Goal: Task Accomplishment & Management: Manage account settings

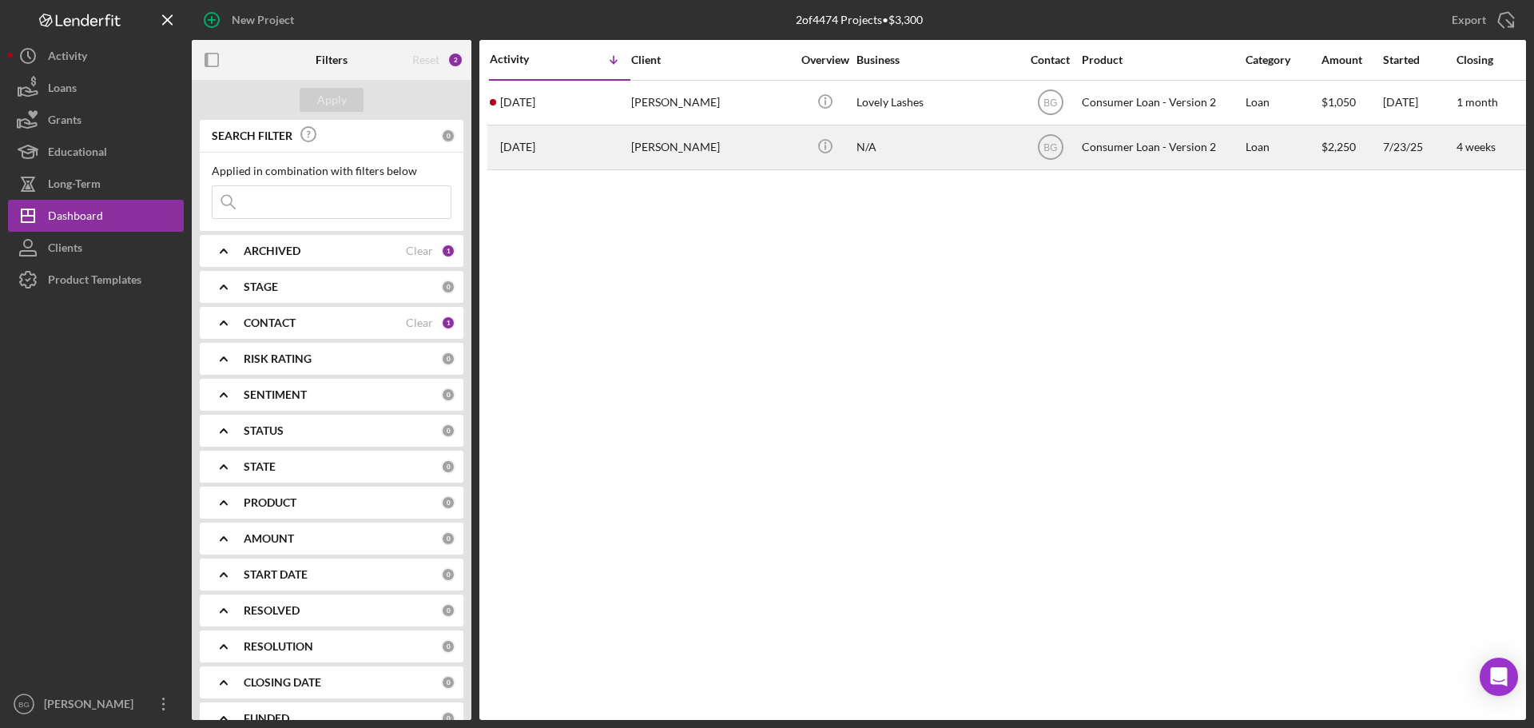
click at [650, 148] on div "[PERSON_NAME]" at bounding box center [711, 147] width 160 height 42
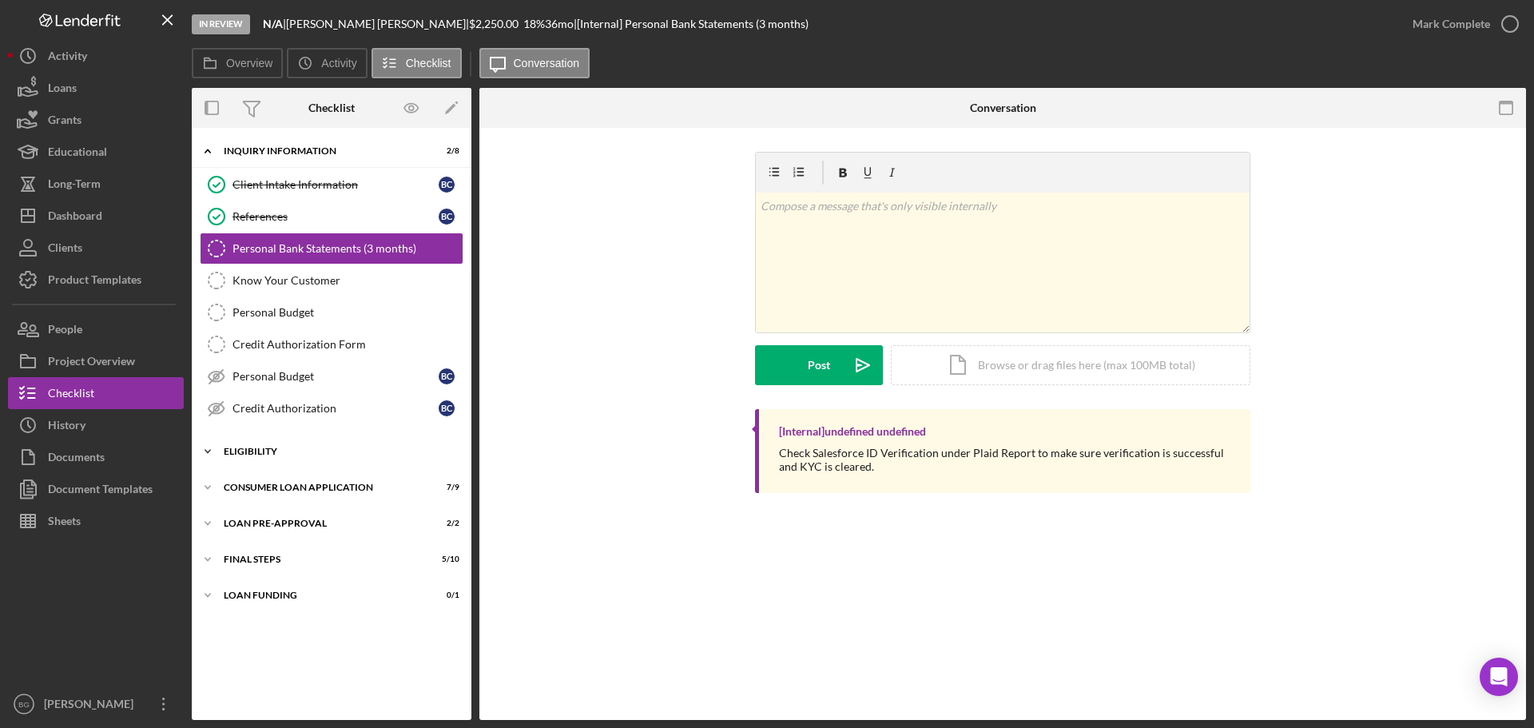
click at [284, 452] on div "Eligibility" at bounding box center [338, 452] width 228 height 10
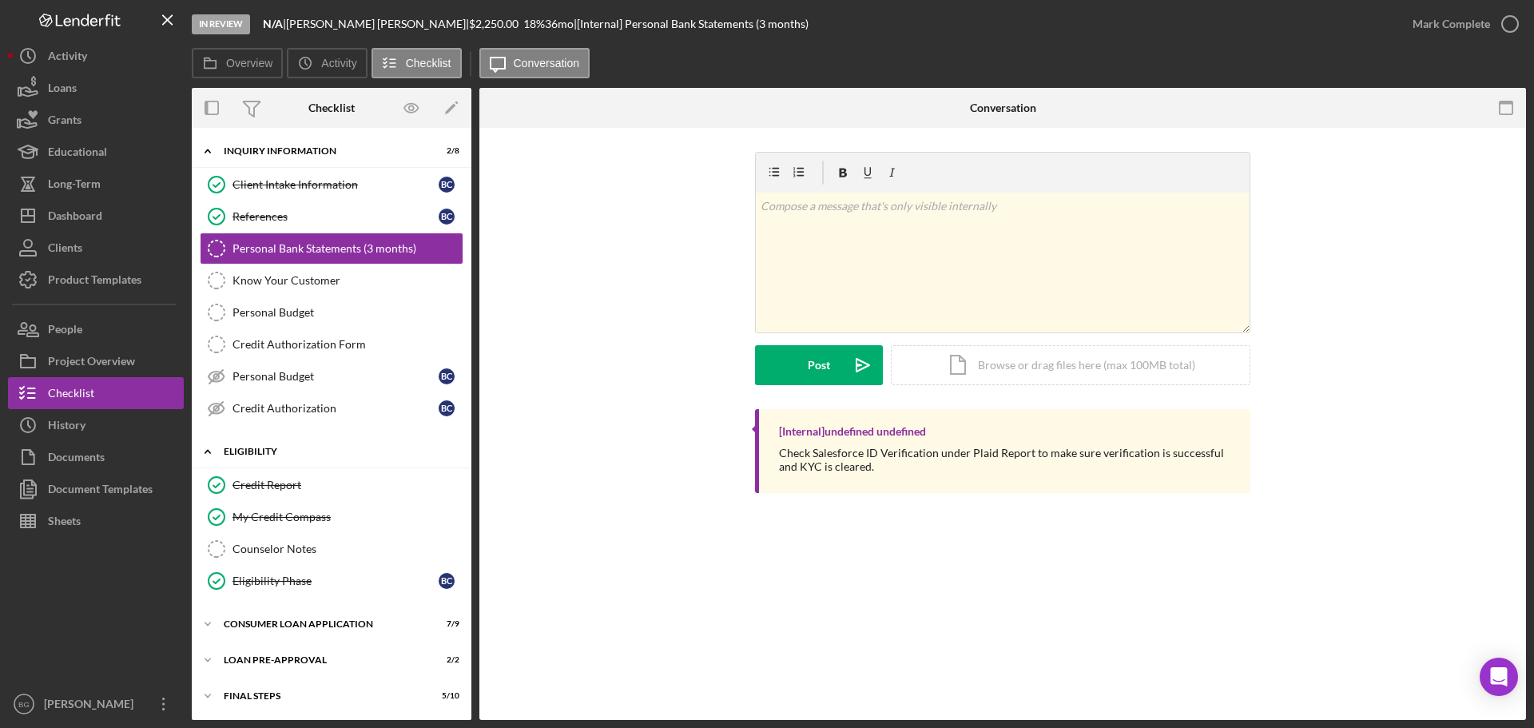
click at [284, 452] on div "Eligibility" at bounding box center [338, 452] width 228 height 10
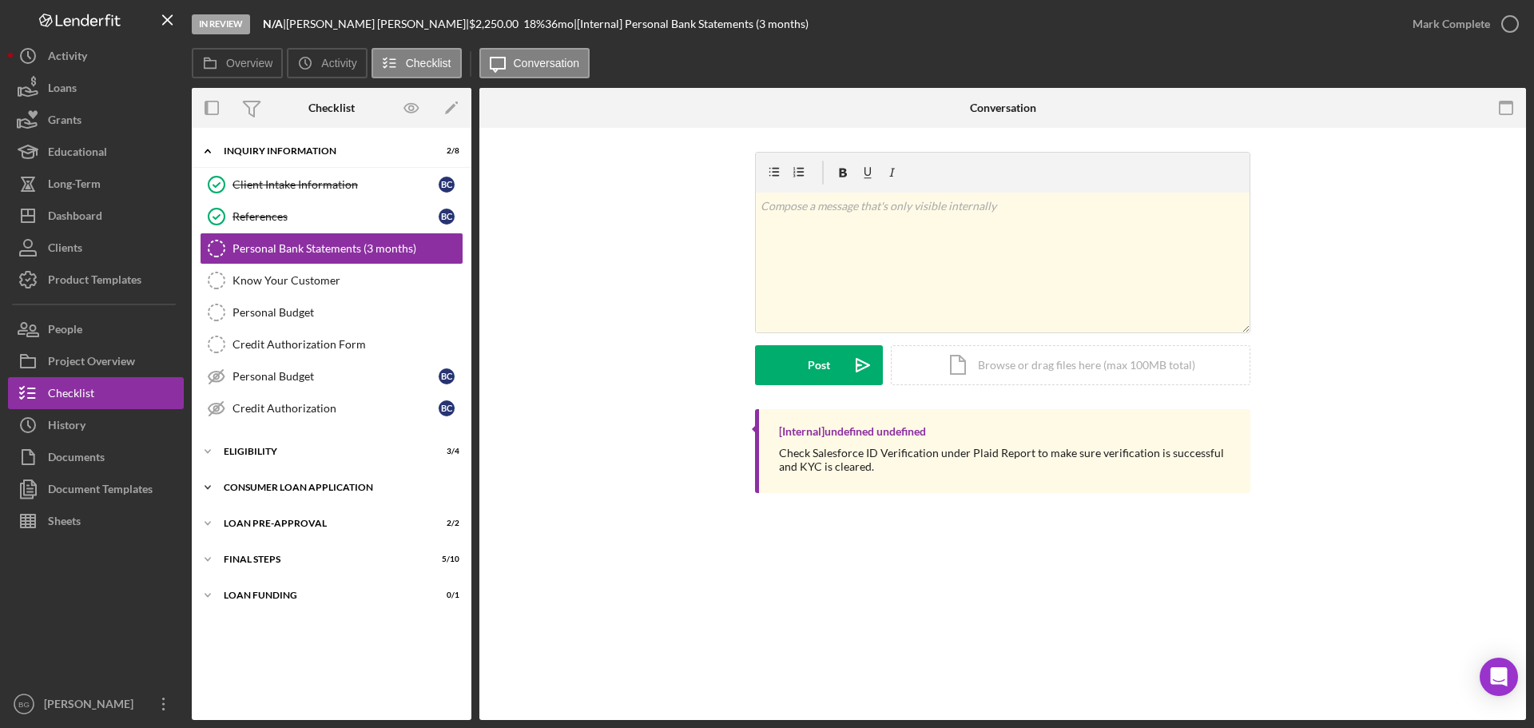
click at [284, 490] on div "Consumer Loan Application" at bounding box center [338, 488] width 228 height 10
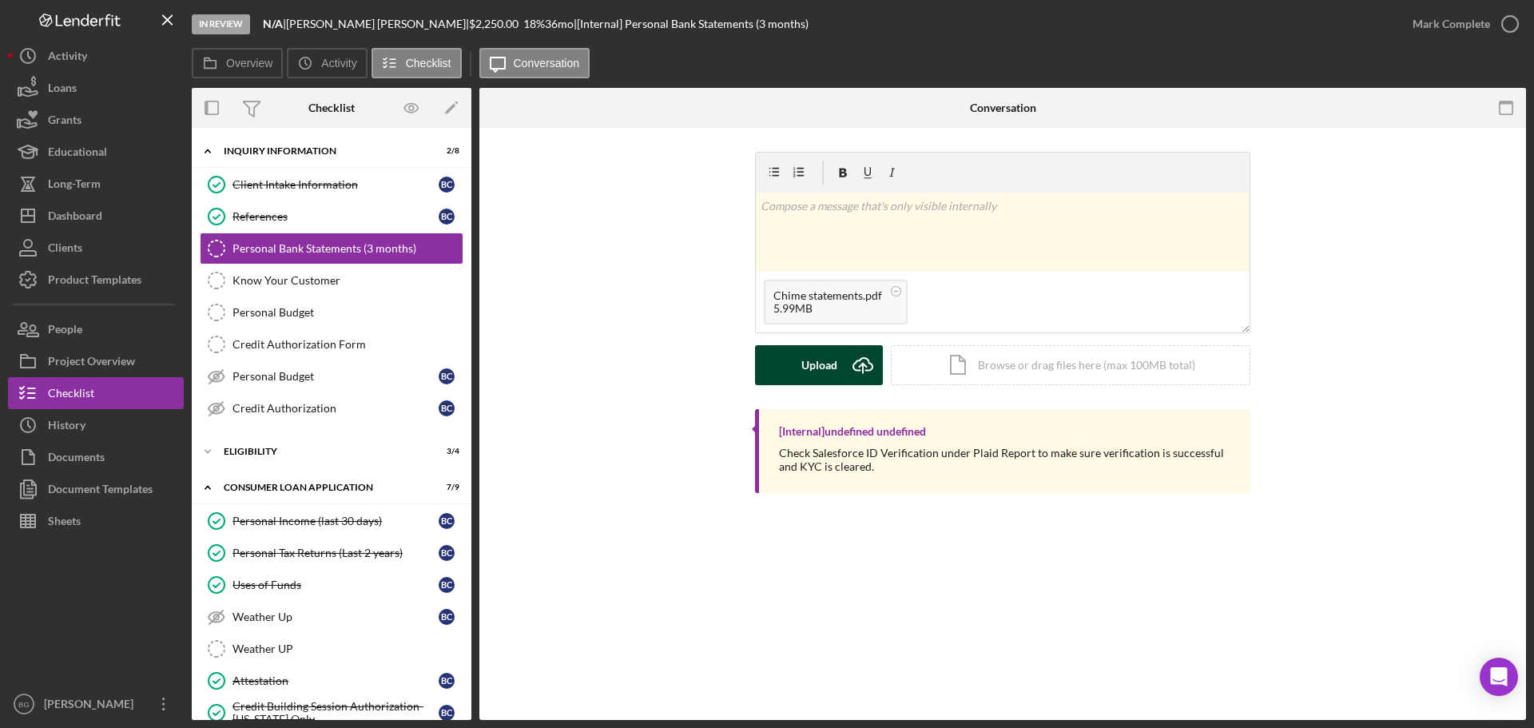
click at [823, 365] on div "Upload" at bounding box center [820, 365] width 36 height 40
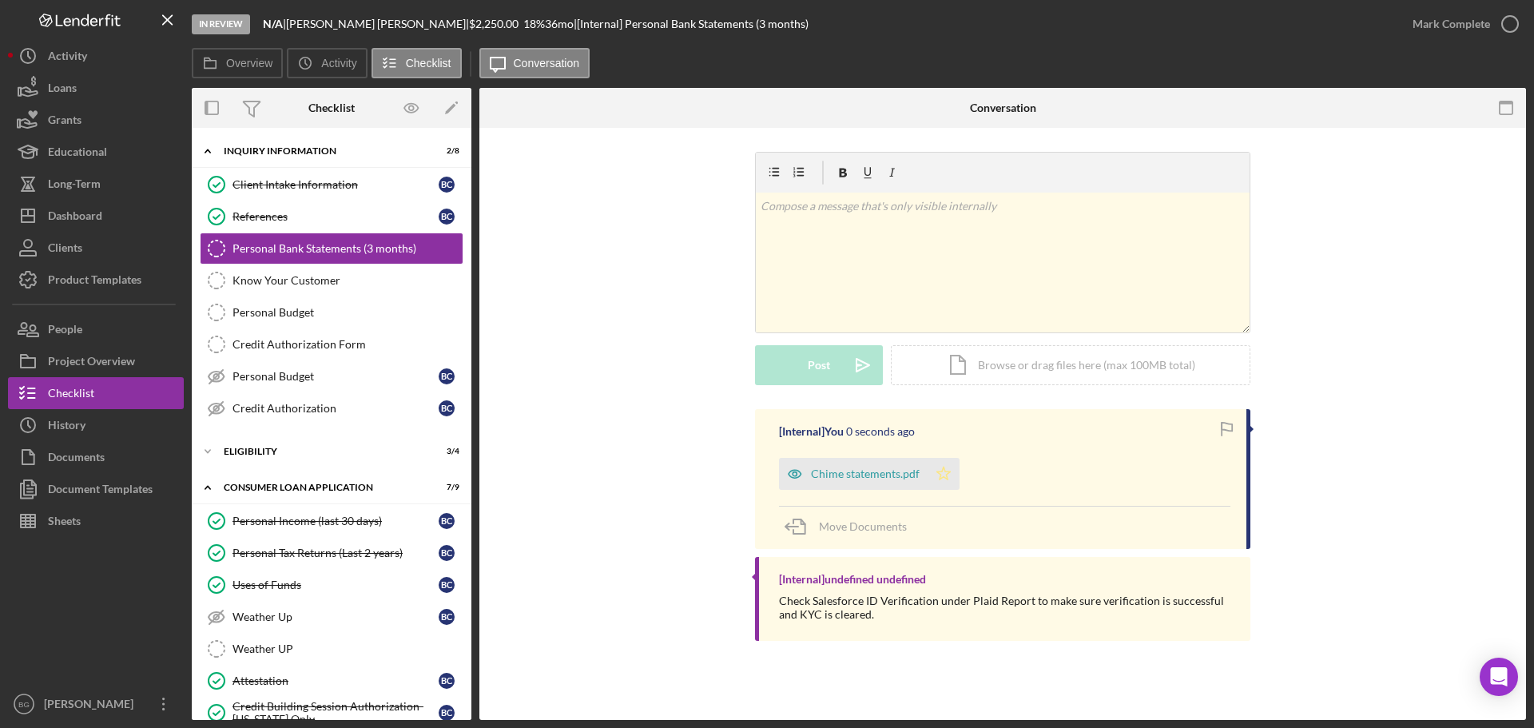
click at [945, 469] on icon "Icon/Star" at bounding box center [944, 474] width 32 height 32
click at [1450, 21] on div "Mark Complete" at bounding box center [1452, 24] width 78 height 32
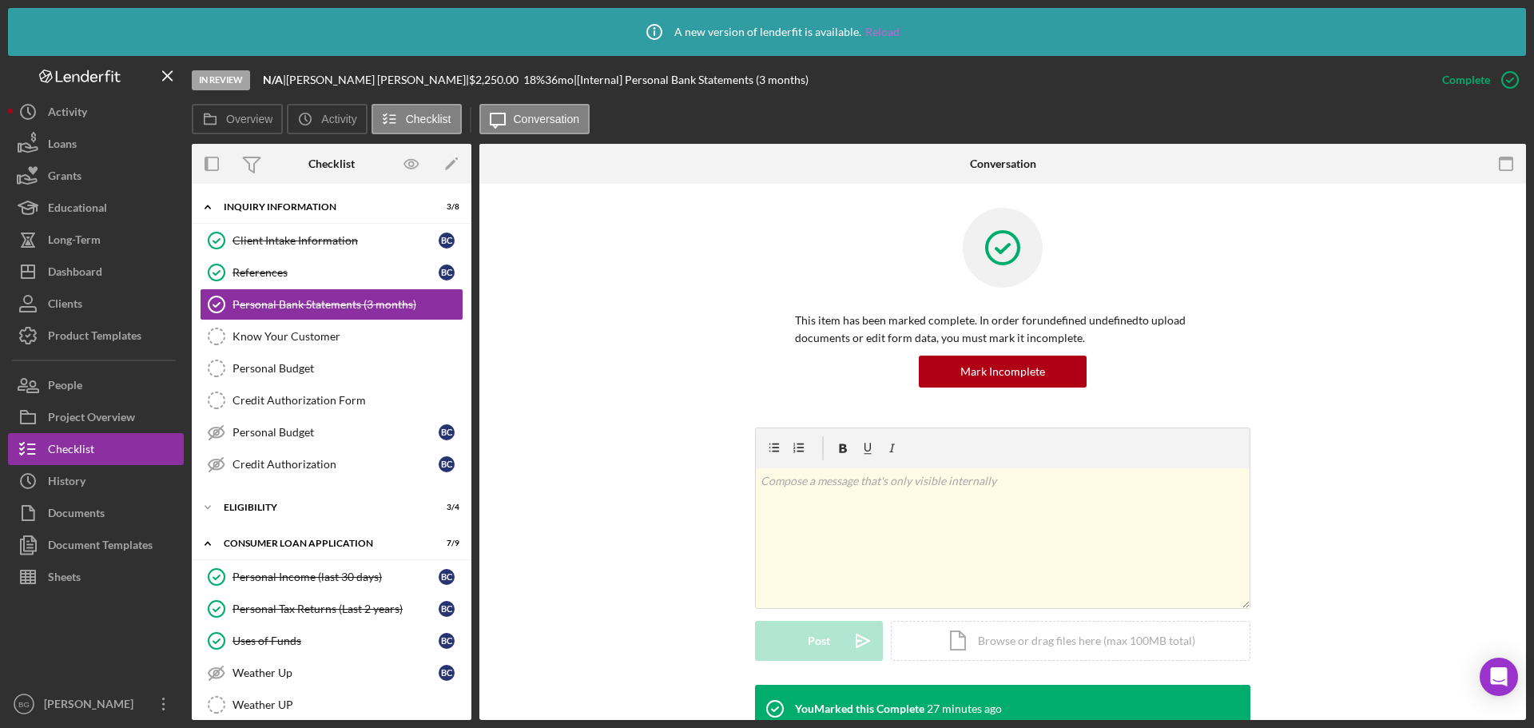
click at [875, 31] on link "Reload" at bounding box center [882, 32] width 34 height 13
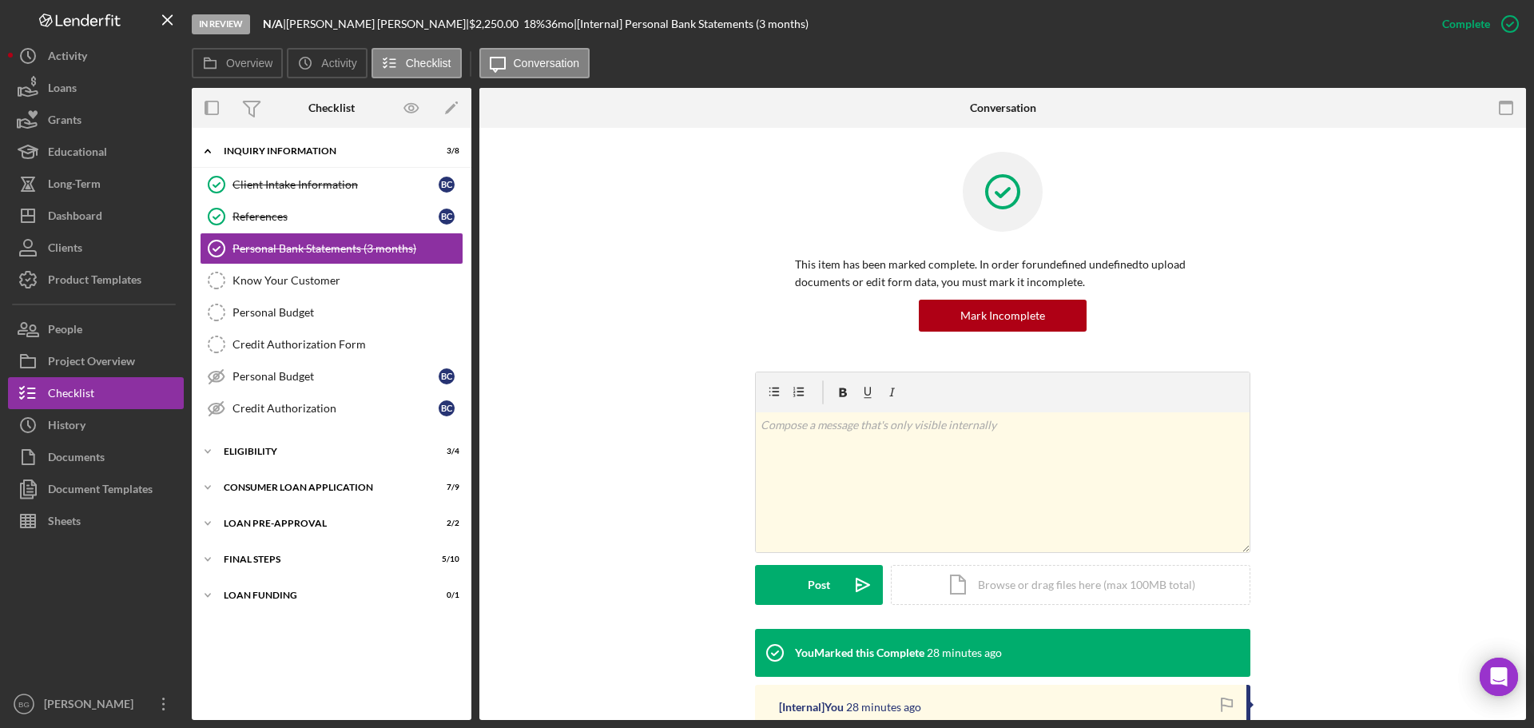
scroll to position [80, 0]
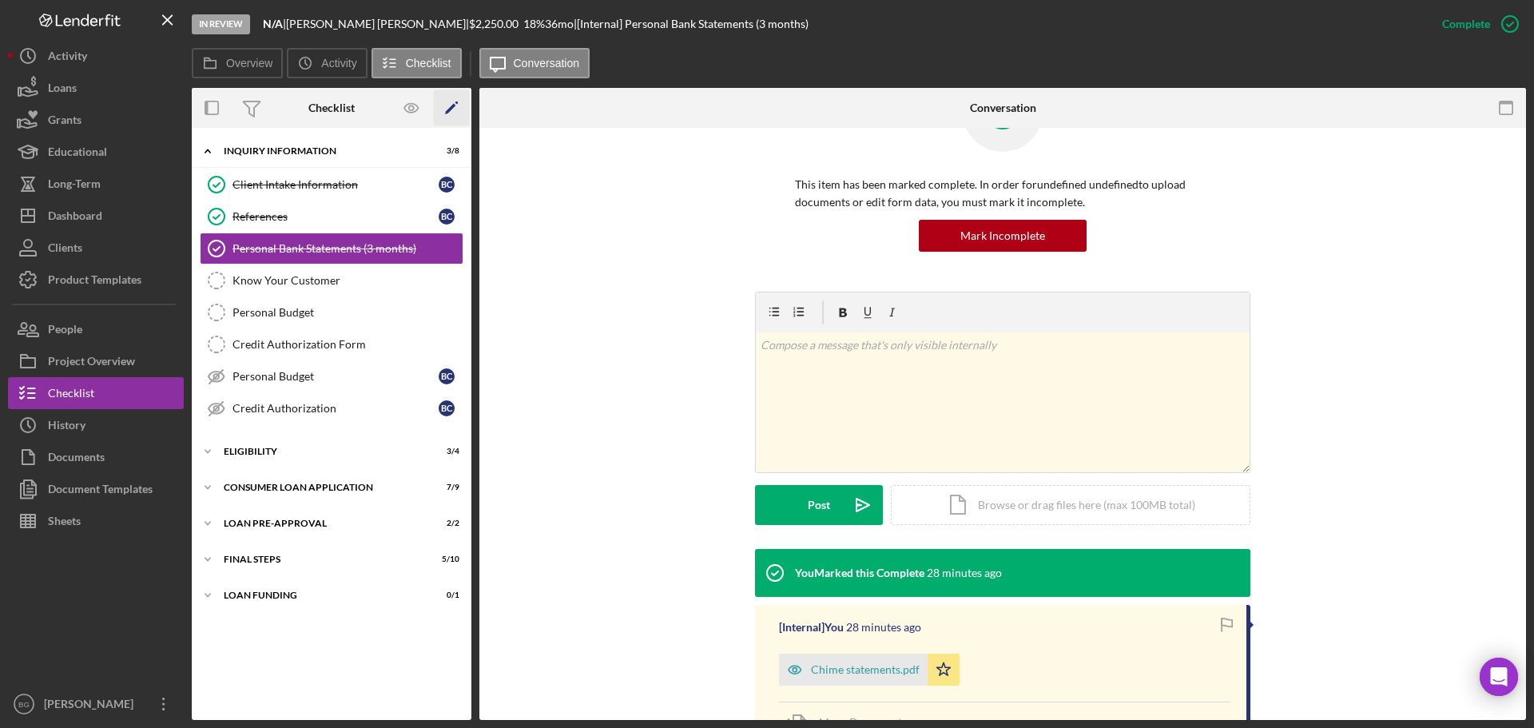
click at [439, 103] on icon "Icon/Edit" at bounding box center [452, 108] width 36 height 36
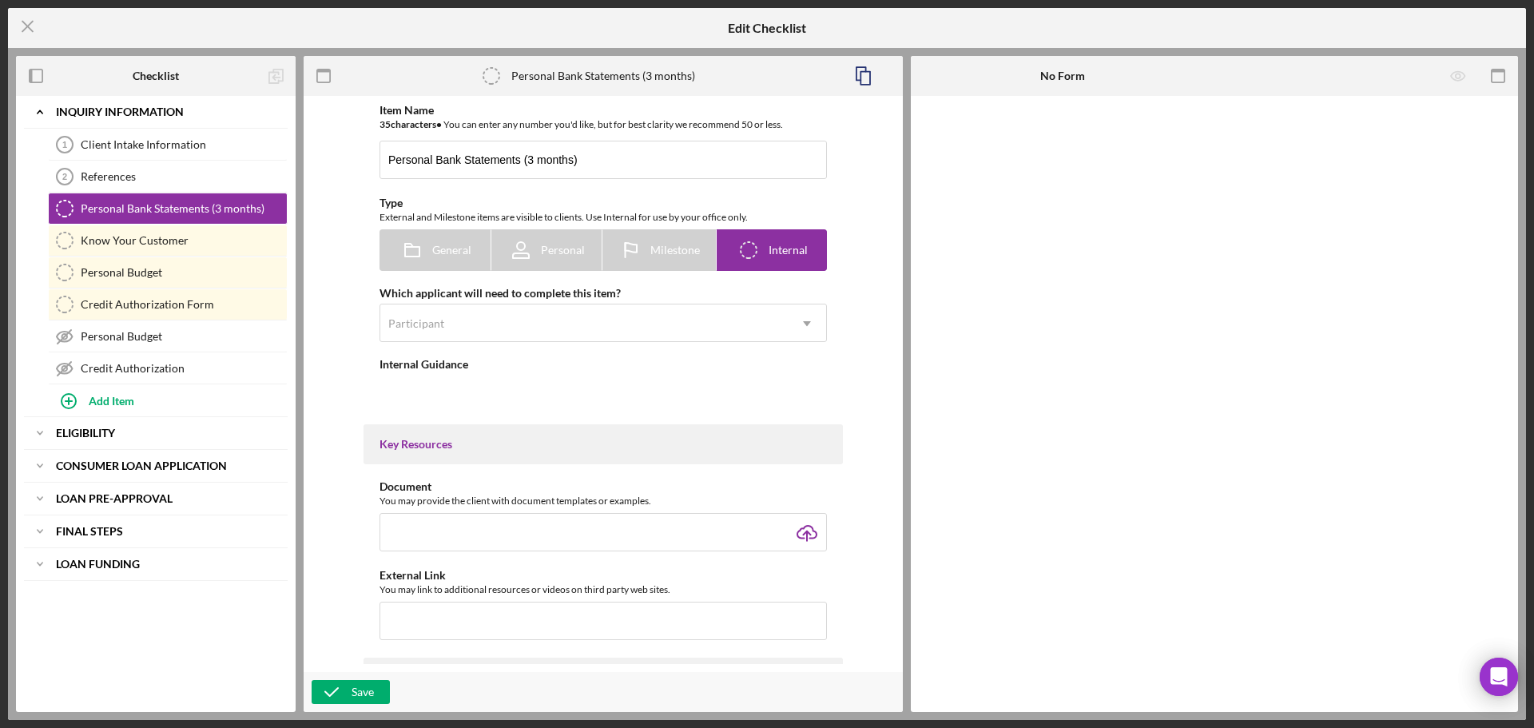
type textarea "<div> <p class="MsoNormal" style="margin-bottom: 0in; line-height: normal;">Che…"
type textarea "<div><span style="font-size: 11.0pt; line-height: 107%; font-family: 'Calibri',…"
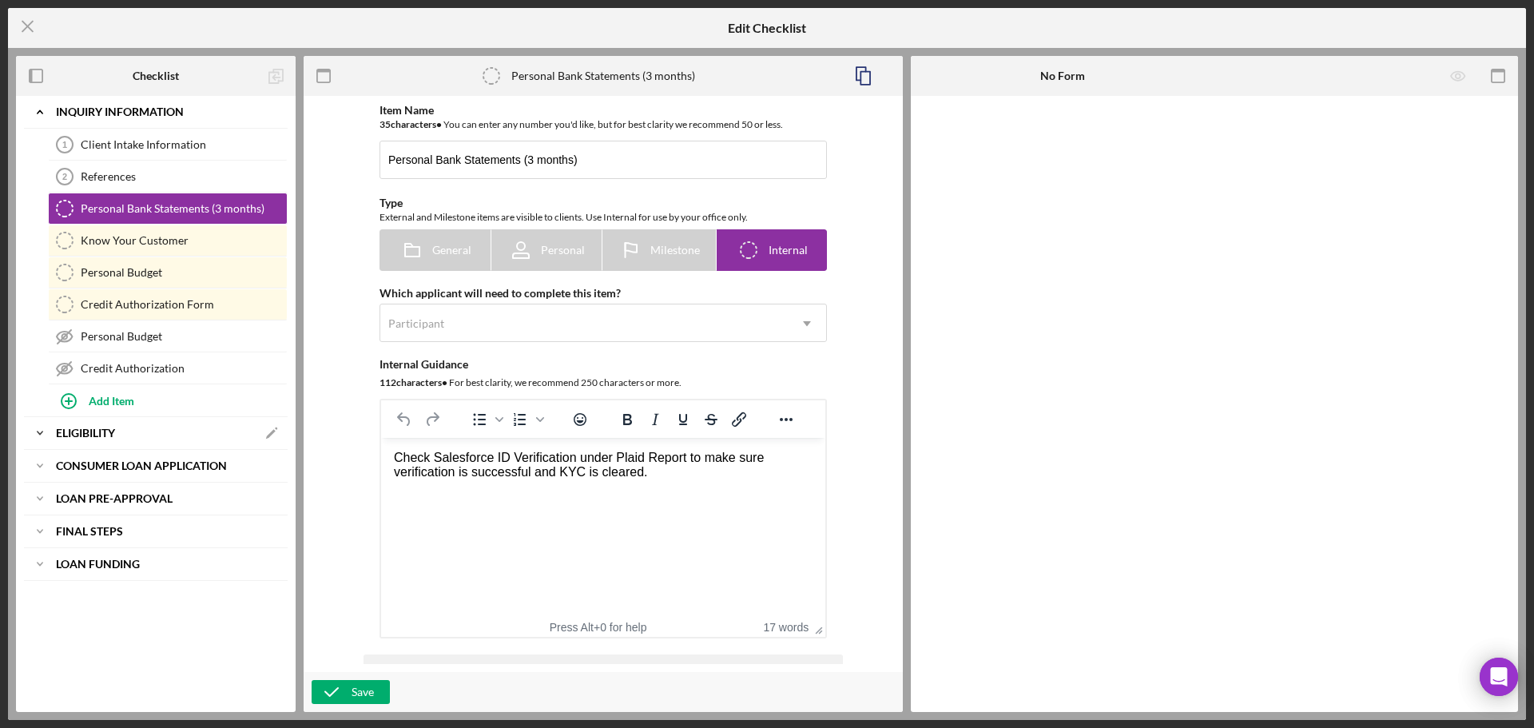
click at [91, 437] on b "Eligibility" at bounding box center [85, 433] width 59 height 10
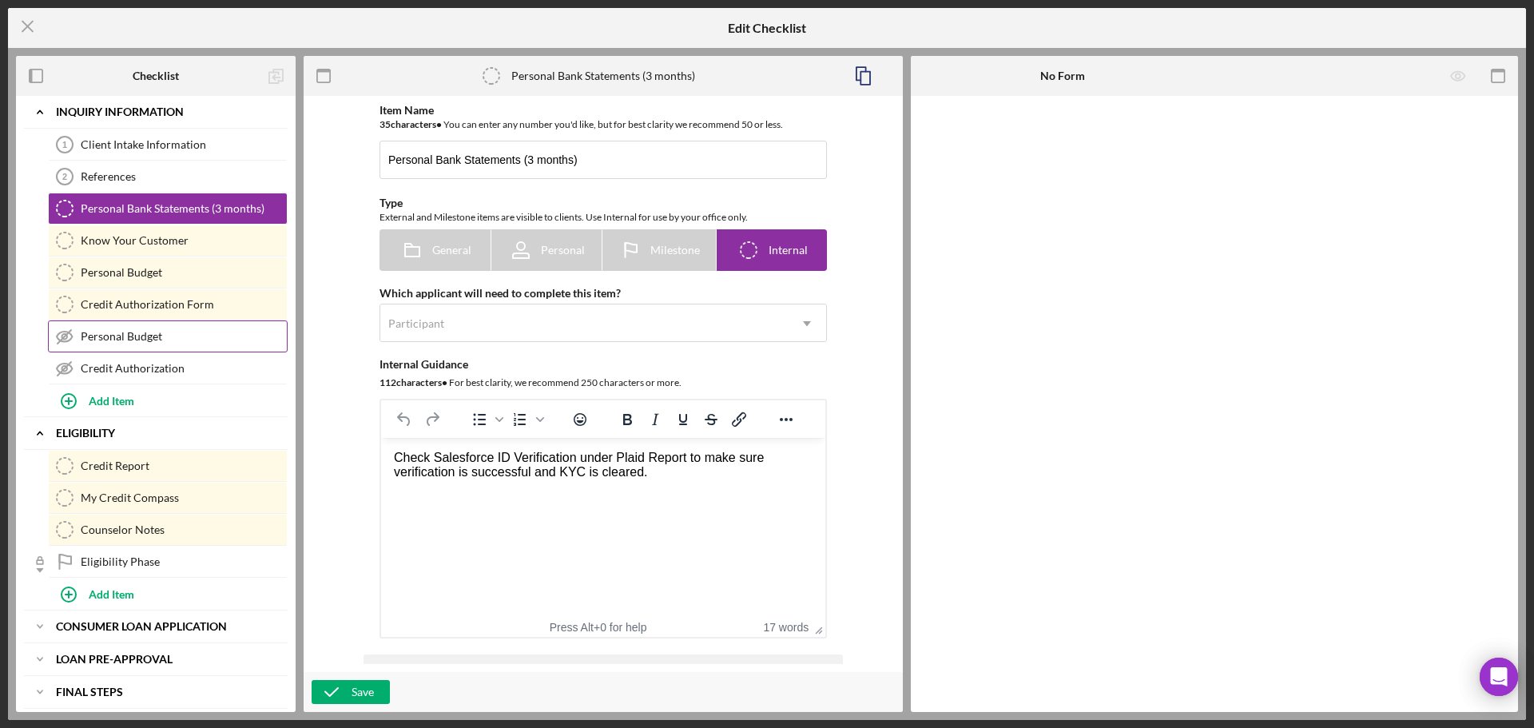
drag, startPoint x: 182, startPoint y: 480, endPoint x: 196, endPoint y: 336, distance: 145.3
click at [196, 336] on div "Icon/Expander Inquiry Information Icon/Edit Client Intake Information 1 Client …" at bounding box center [156, 419] width 264 height 646
click at [22, 27] on icon "Icon/Menu Close" at bounding box center [28, 26] width 40 height 40
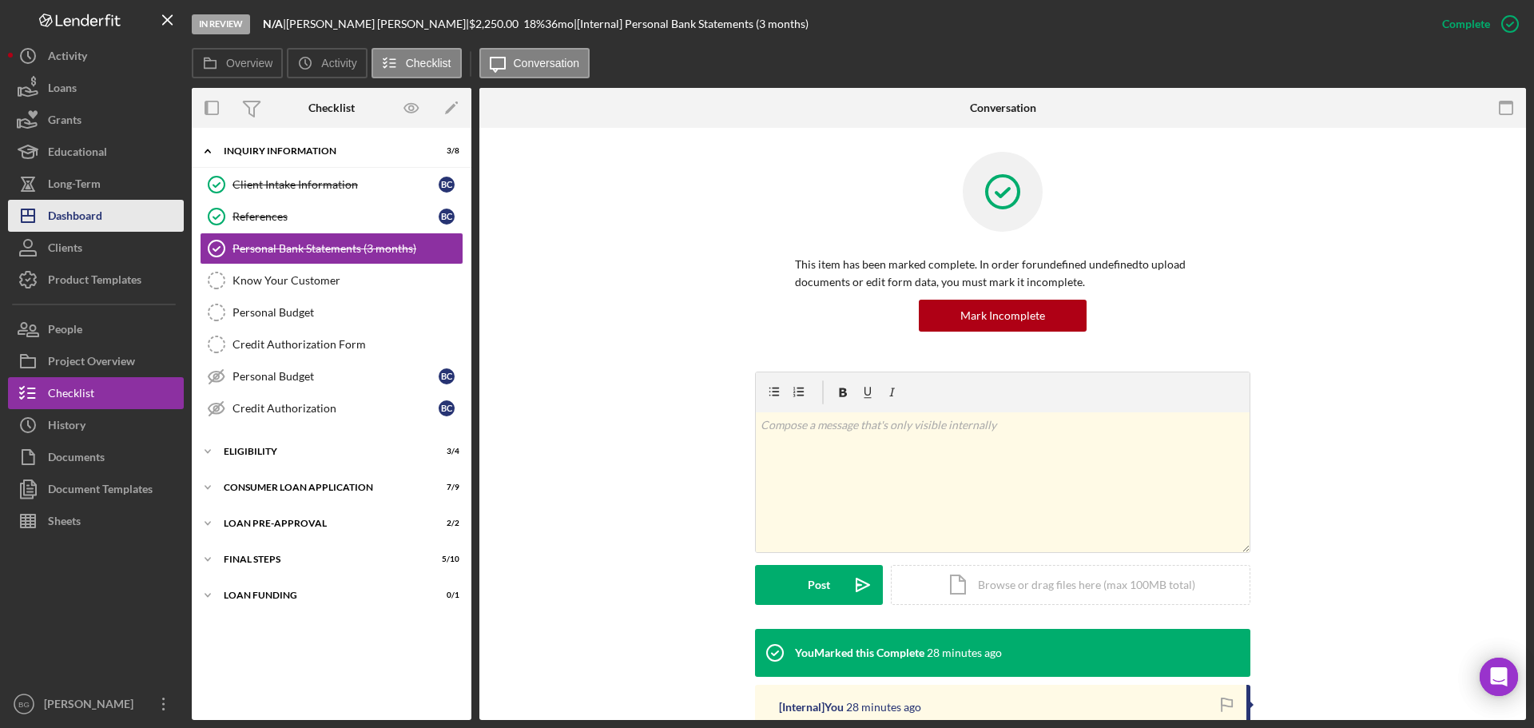
click at [82, 213] on div "Dashboard" at bounding box center [75, 218] width 54 height 36
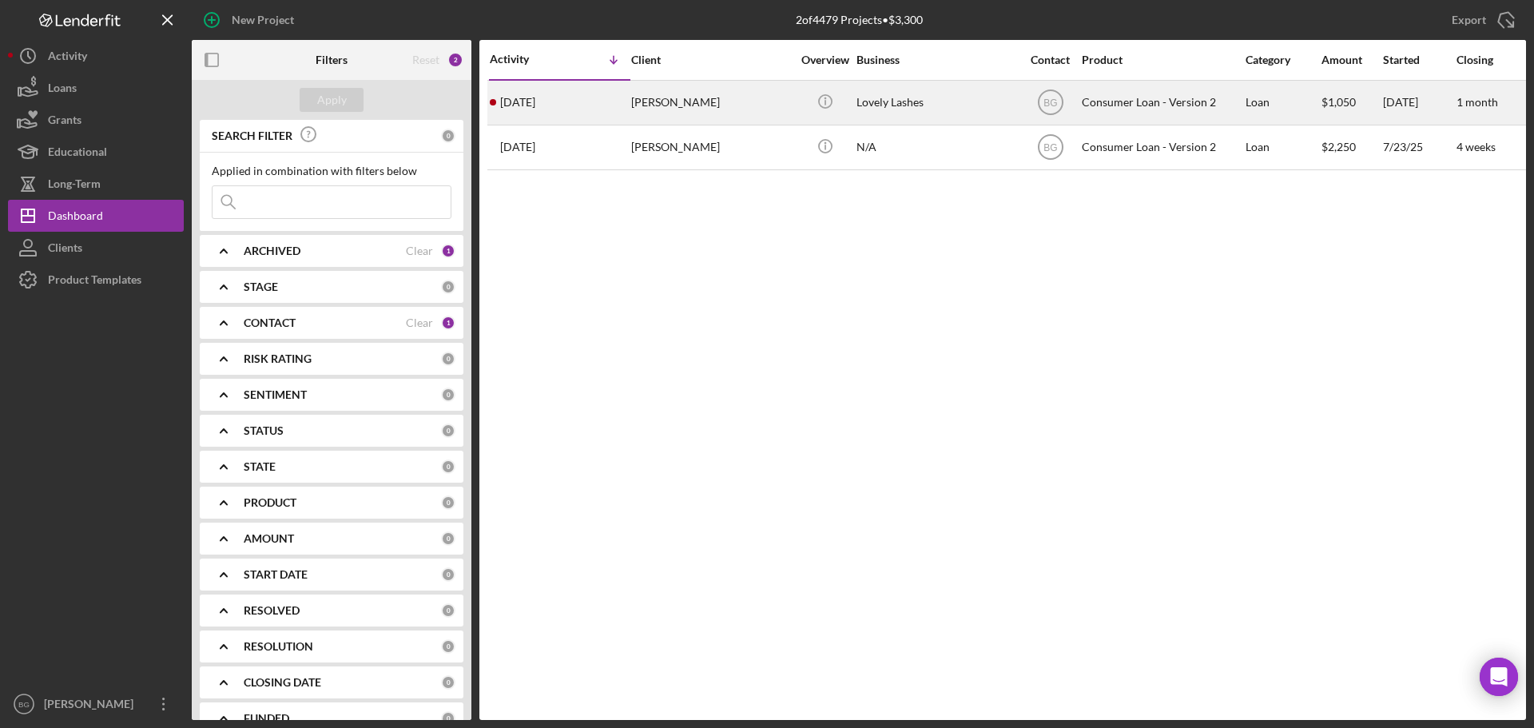
click at [666, 107] on div "[PERSON_NAME]" at bounding box center [711, 103] width 160 height 42
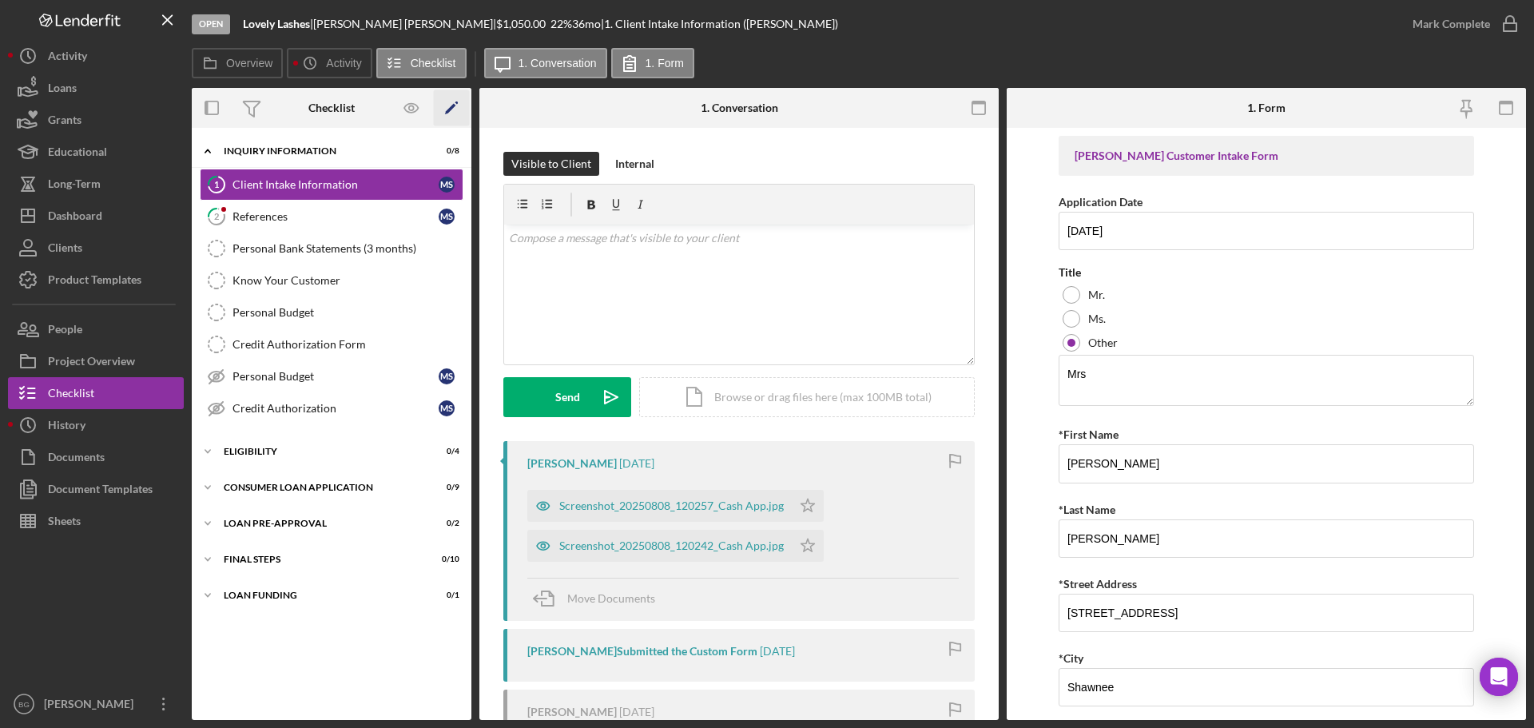
click at [452, 109] on polygon "button" at bounding box center [450, 109] width 11 height 11
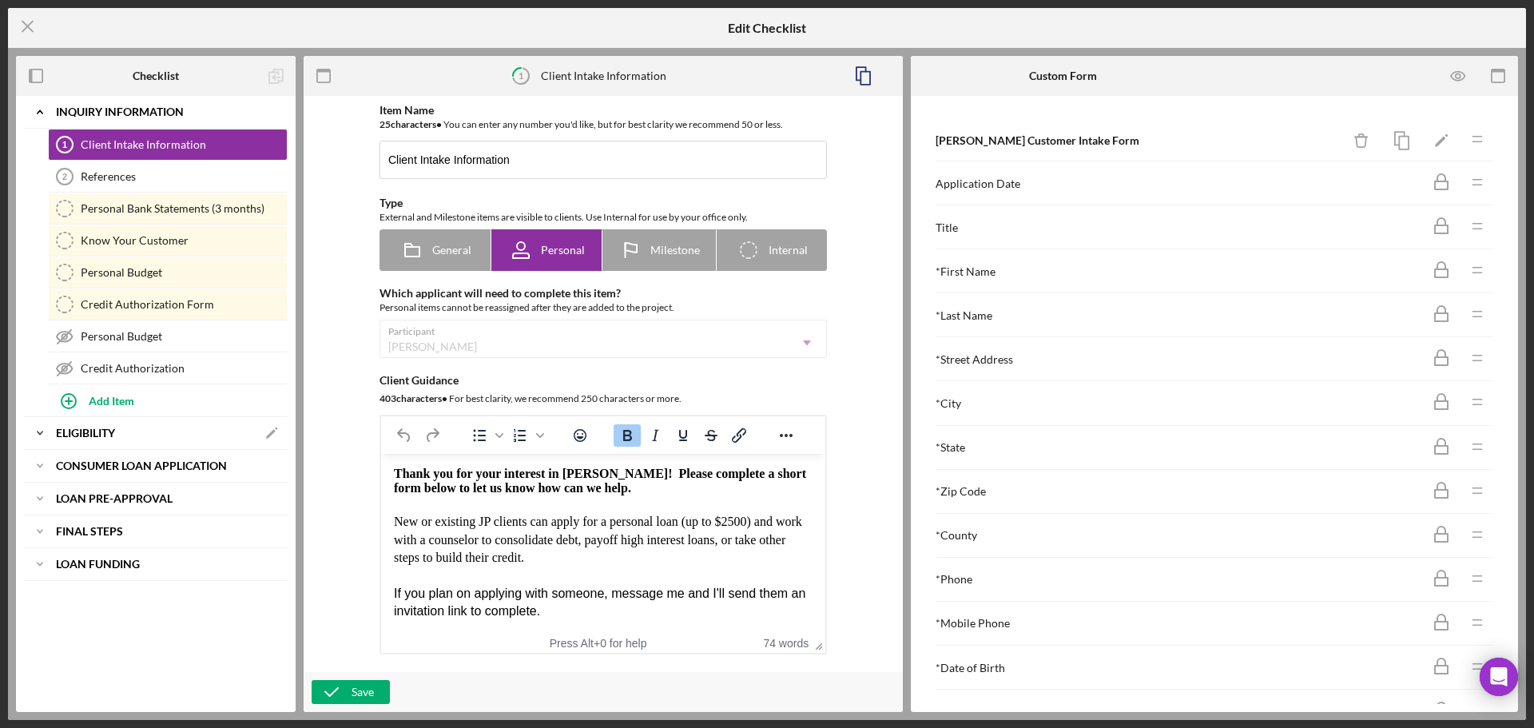
click at [40, 113] on polyline at bounding box center [40, 111] width 5 height 3
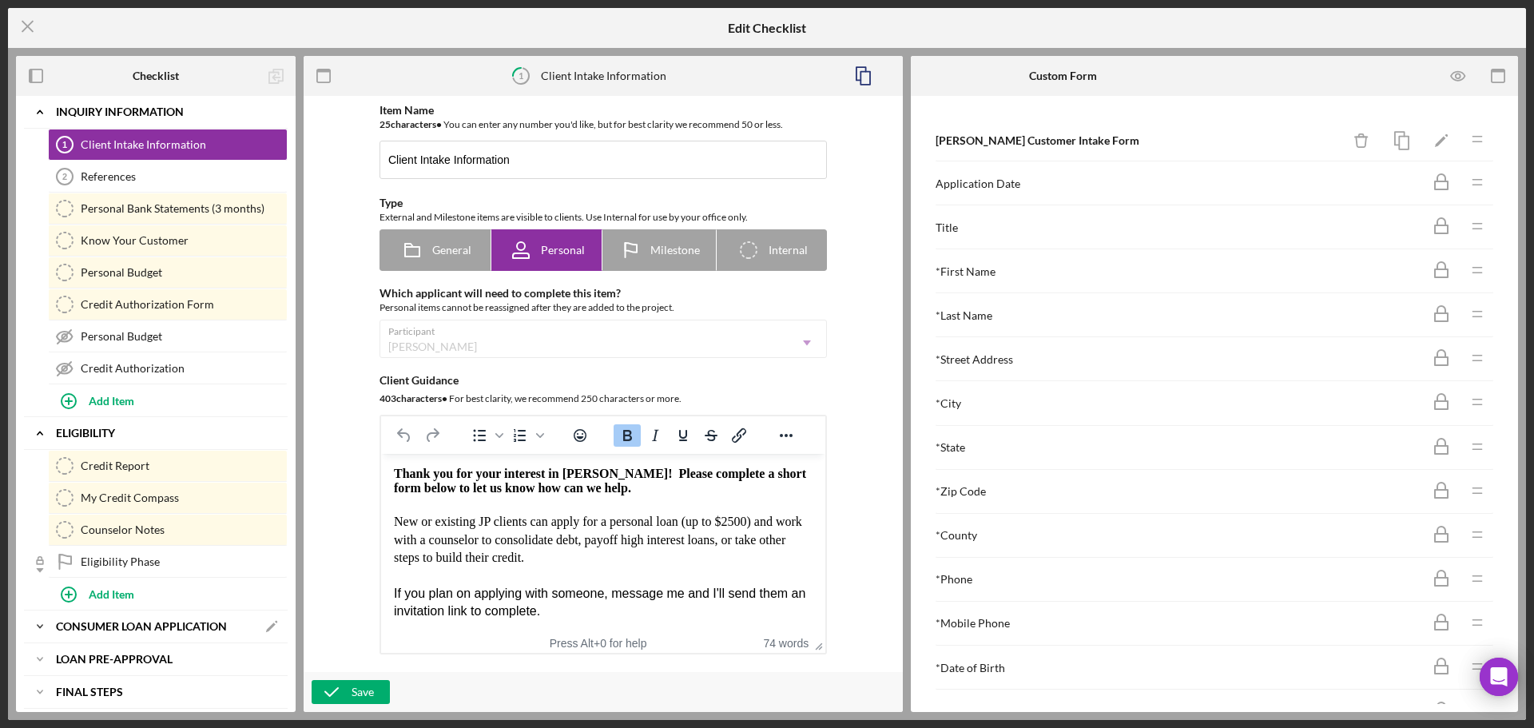
click at [38, 631] on icon "Icon/Expander" at bounding box center [40, 627] width 32 height 32
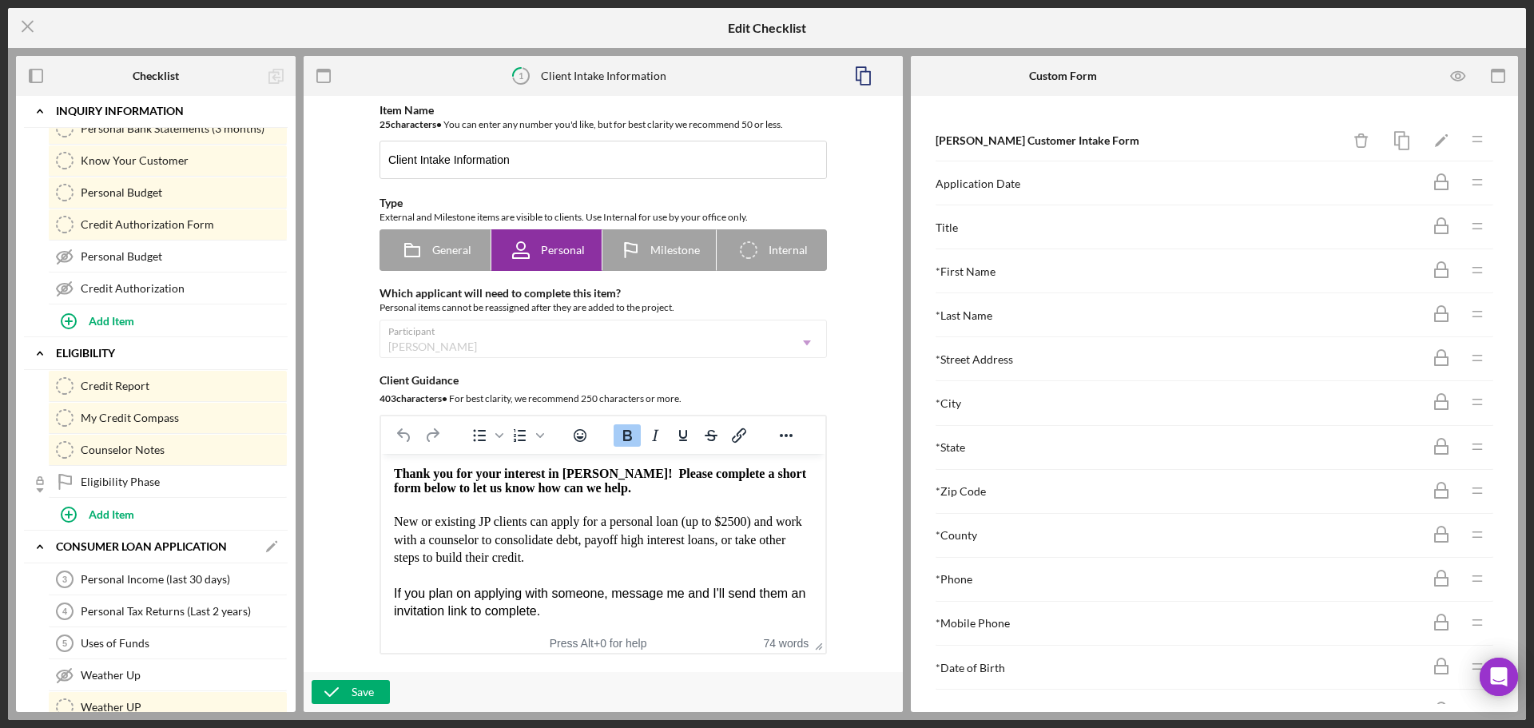
scroll to position [160, 0]
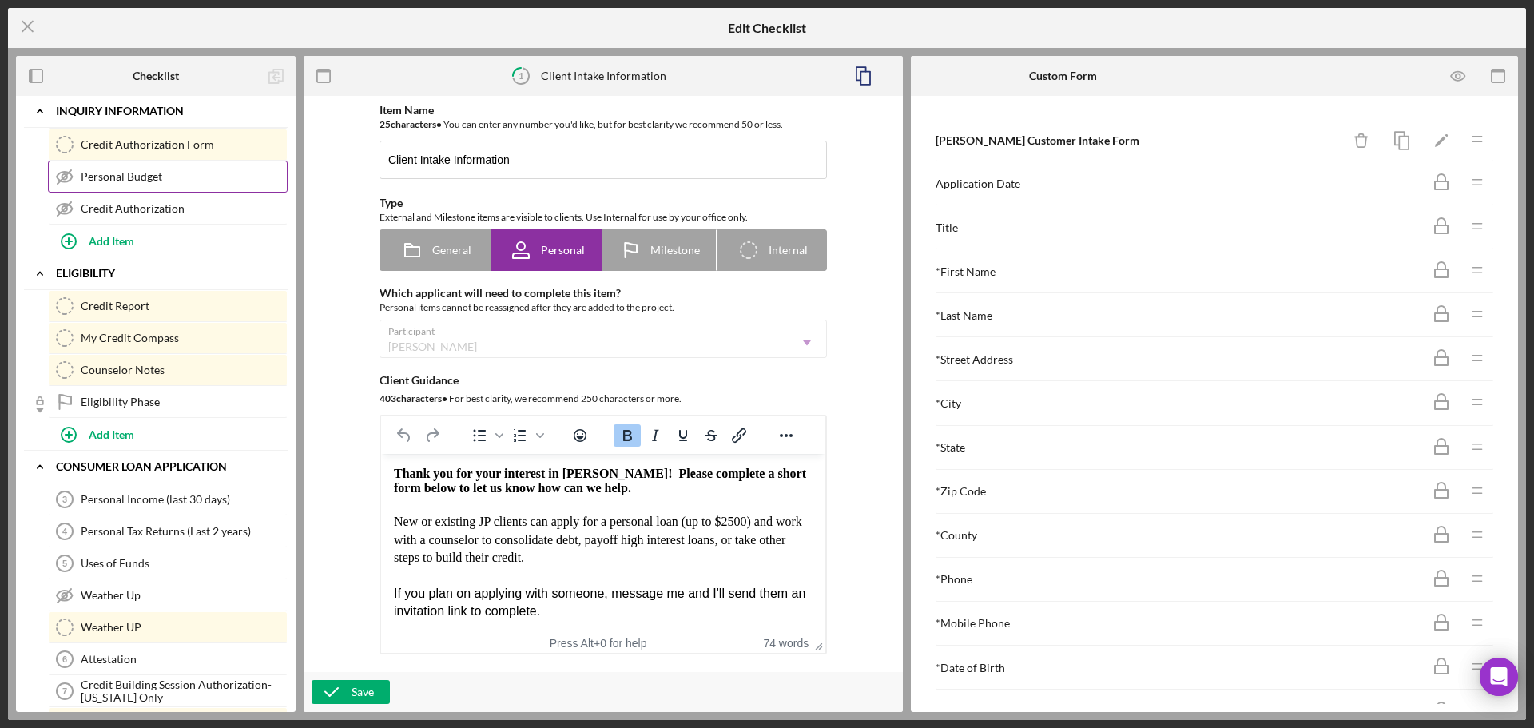
drag, startPoint x: 133, startPoint y: 529, endPoint x: 174, endPoint y: 170, distance: 361.2
click at [174, 170] on div "Icon/Expander Inquiry Information Icon/Edit Client Intake Information 1 Client …" at bounding box center [156, 419] width 264 height 966
click at [33, 30] on icon "Icon/Menu Close" at bounding box center [28, 26] width 40 height 40
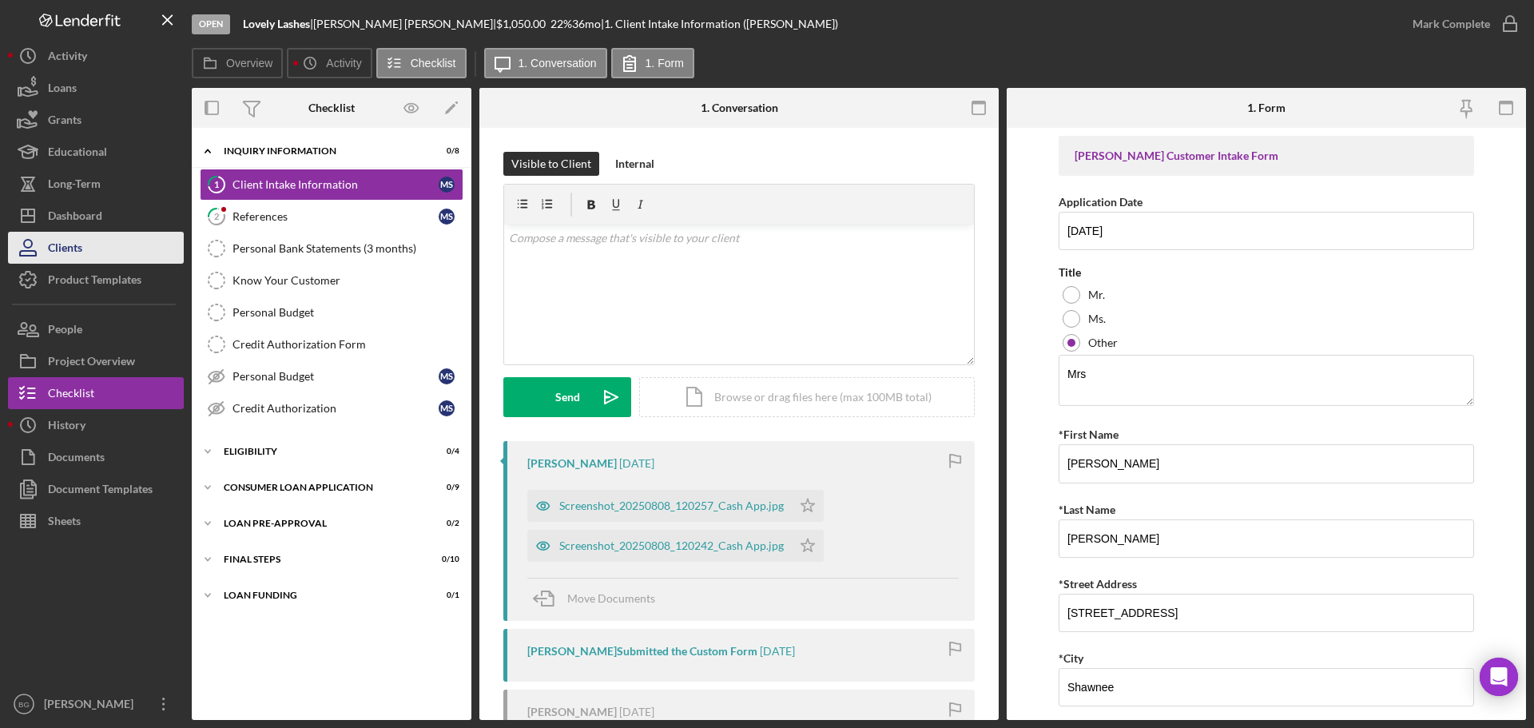
click at [78, 255] on div "Clients" at bounding box center [65, 250] width 34 height 36
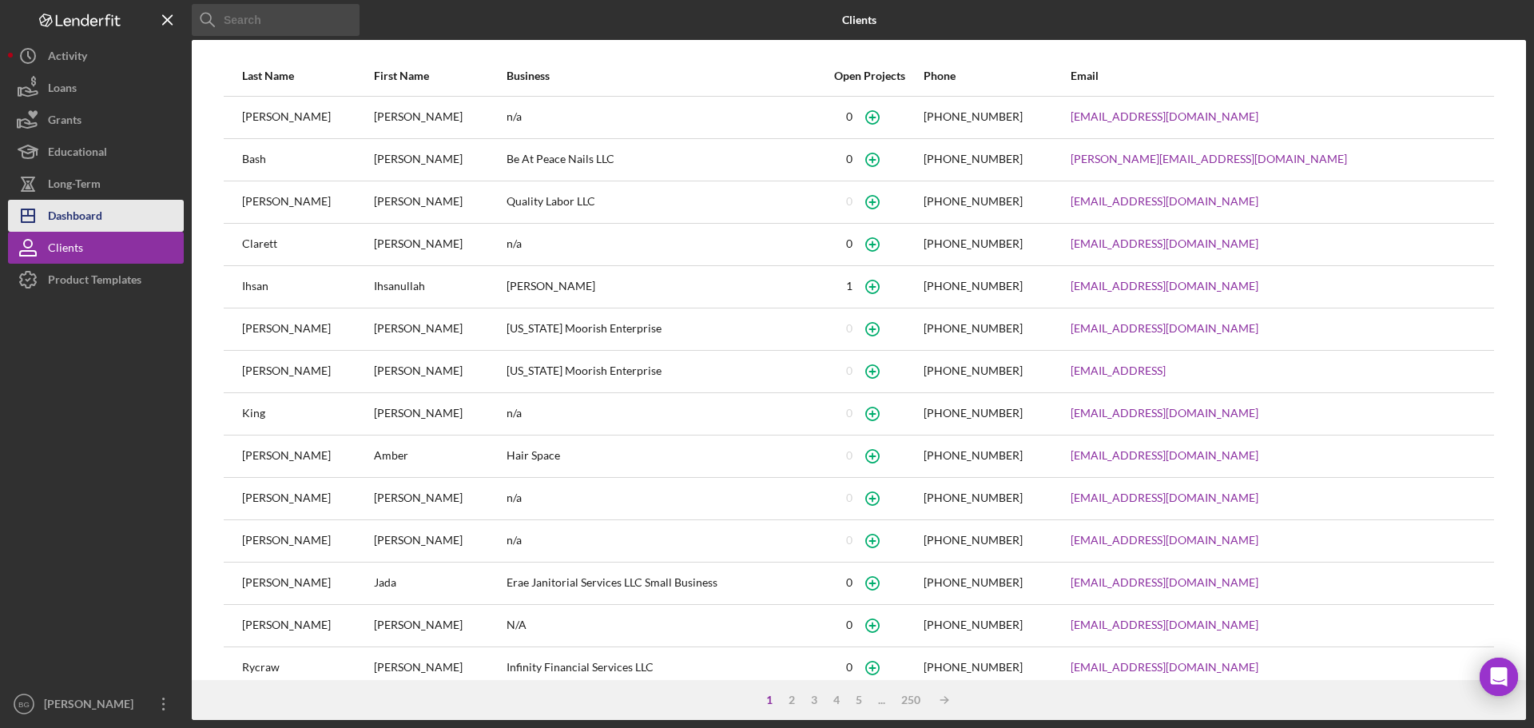
click at [78, 202] on div "Dashboard" at bounding box center [75, 218] width 54 height 36
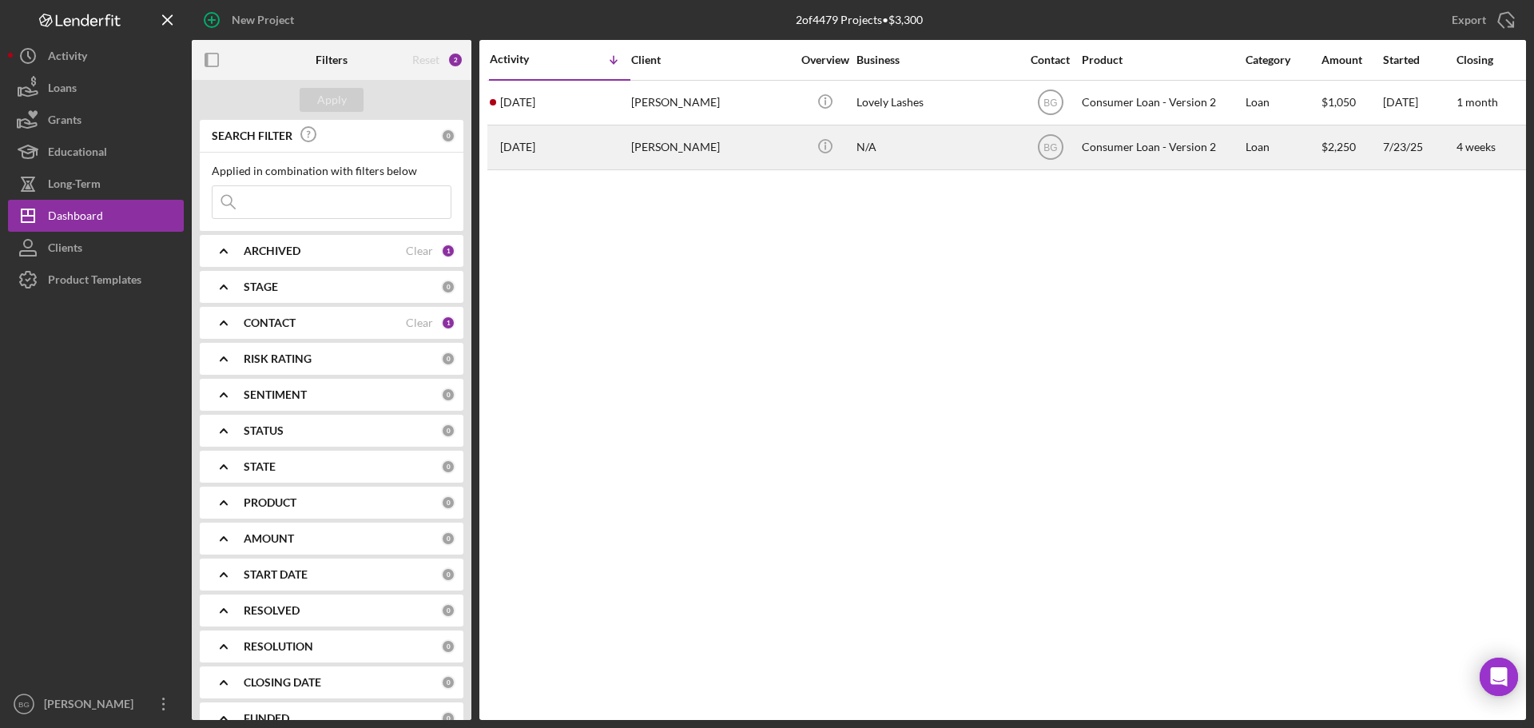
click at [679, 151] on div "[PERSON_NAME]" at bounding box center [711, 147] width 160 height 42
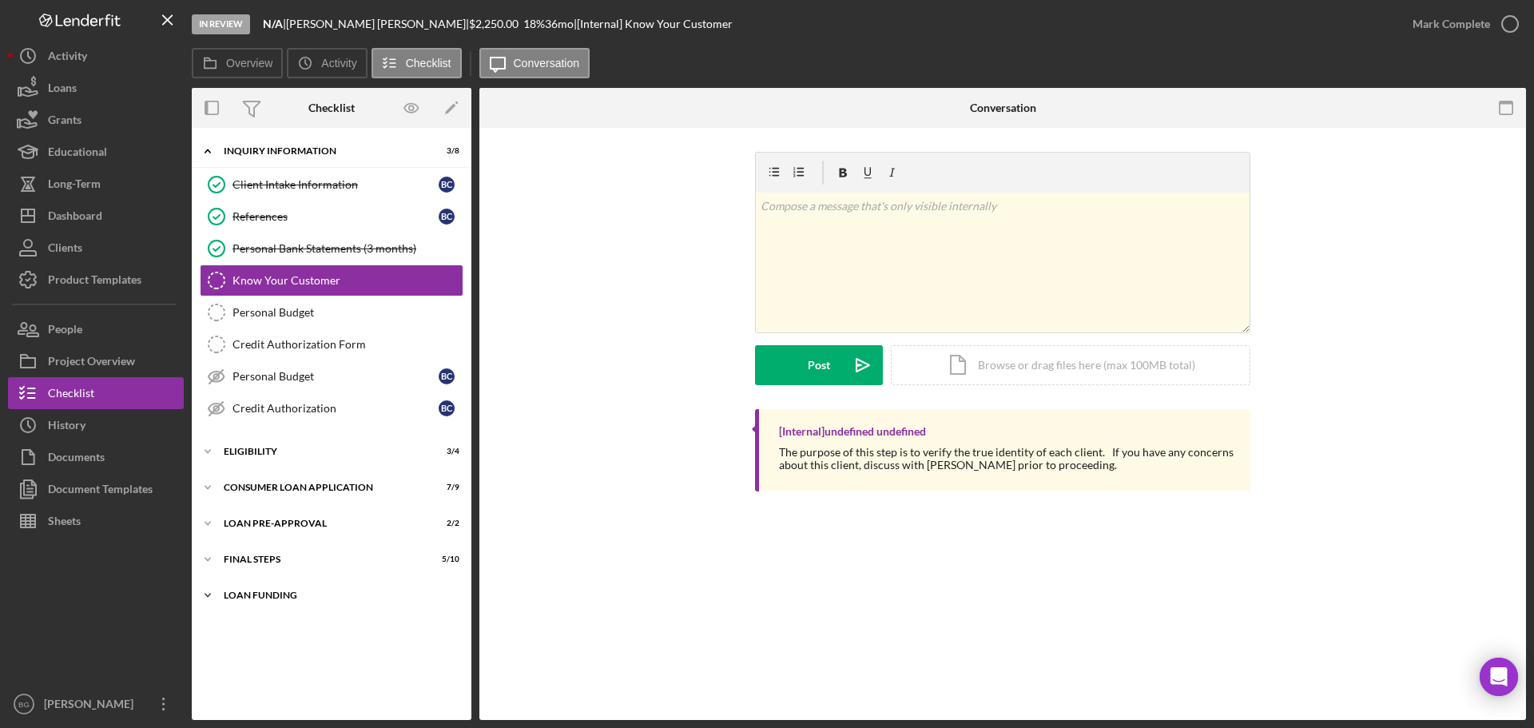
click at [288, 599] on div "Loan Funding" at bounding box center [338, 596] width 228 height 10
click at [270, 631] on div "Loan Funded!" at bounding box center [336, 629] width 206 height 13
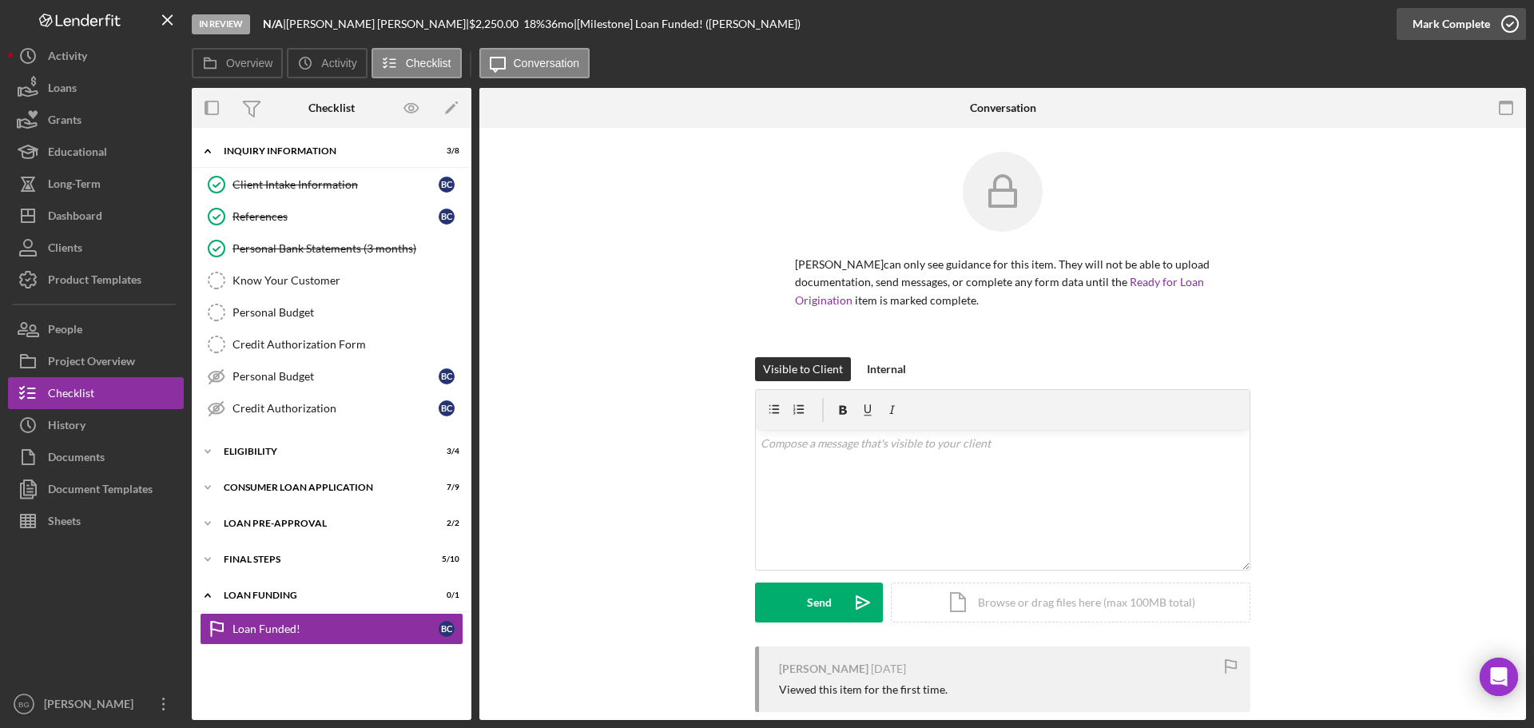
click at [1426, 26] on div "Mark Complete" at bounding box center [1452, 24] width 78 height 32
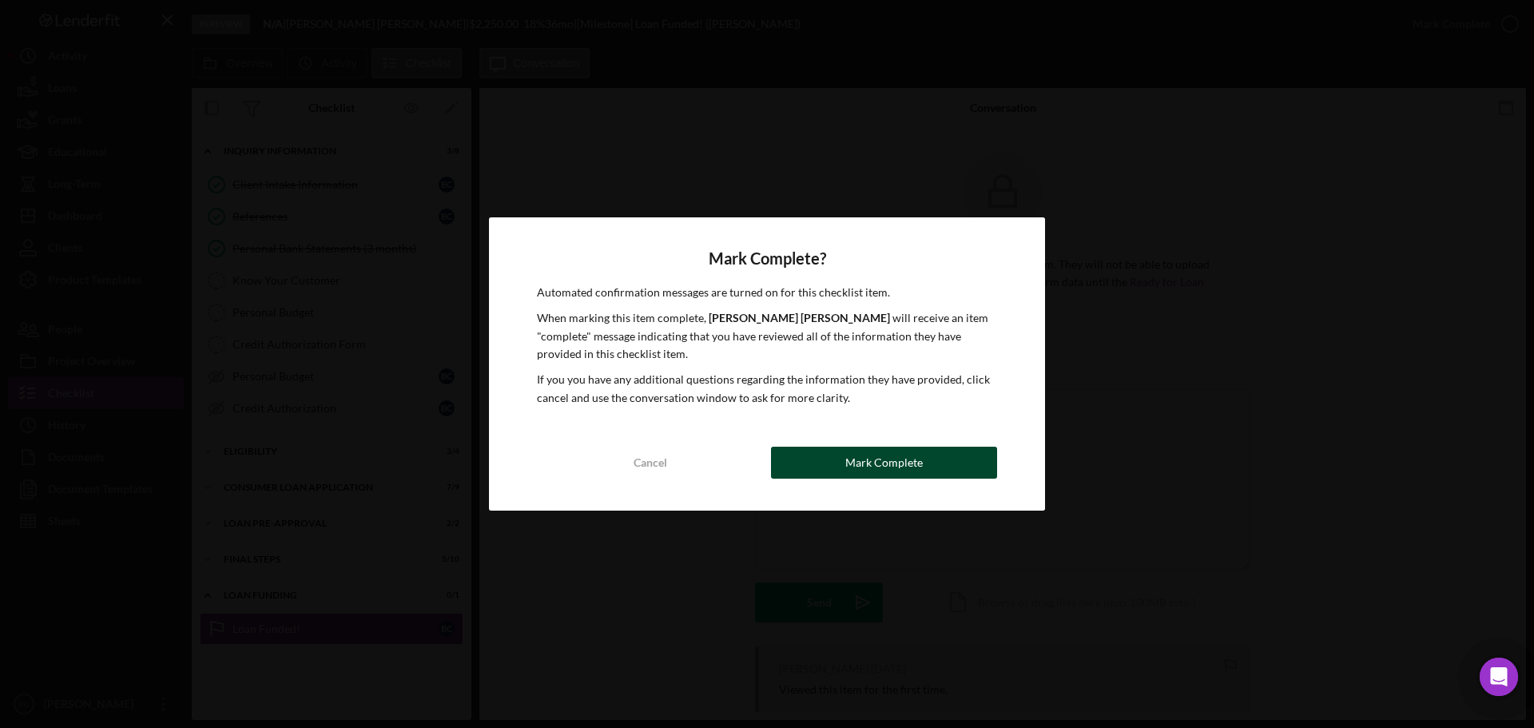
click at [874, 459] on div "Mark Complete" at bounding box center [884, 463] width 78 height 32
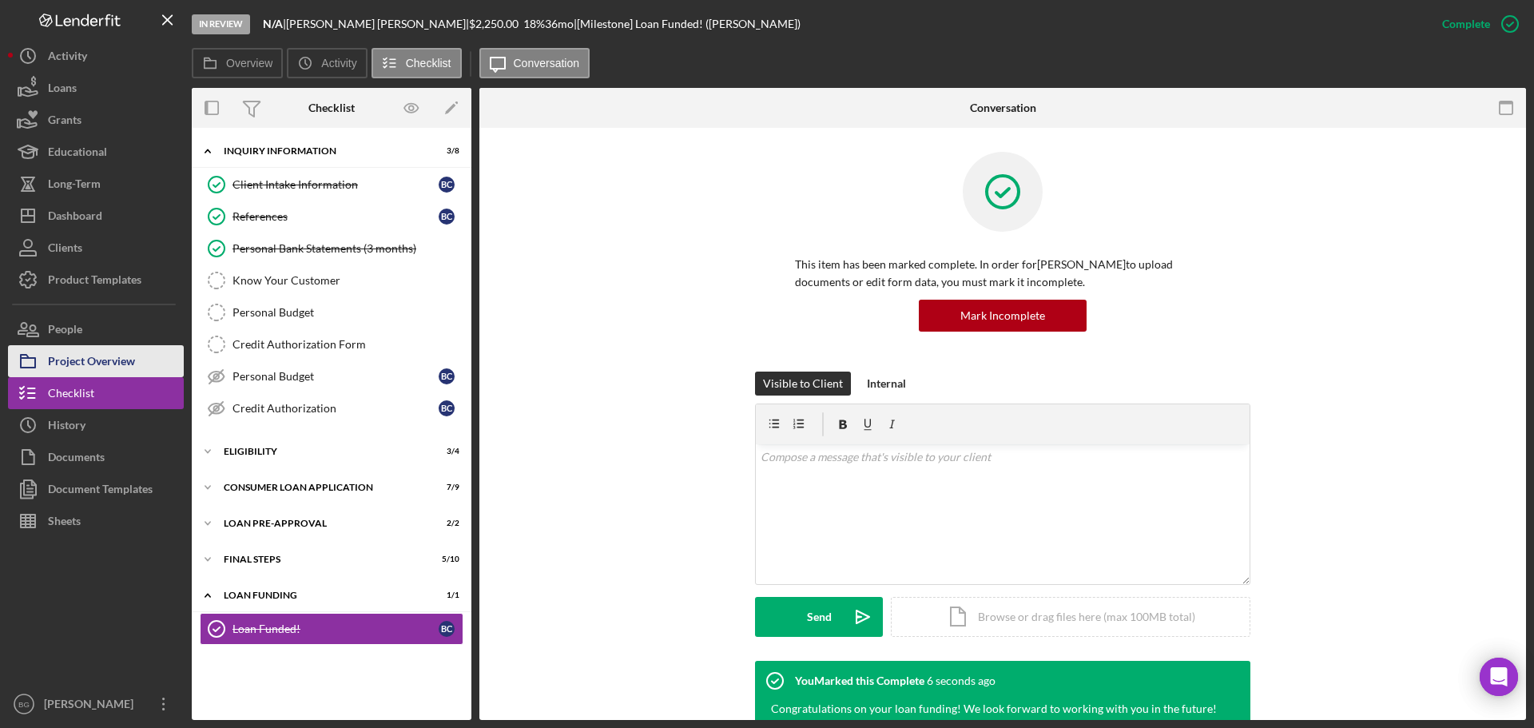
click at [73, 364] on div "Project Overview" at bounding box center [91, 363] width 87 height 36
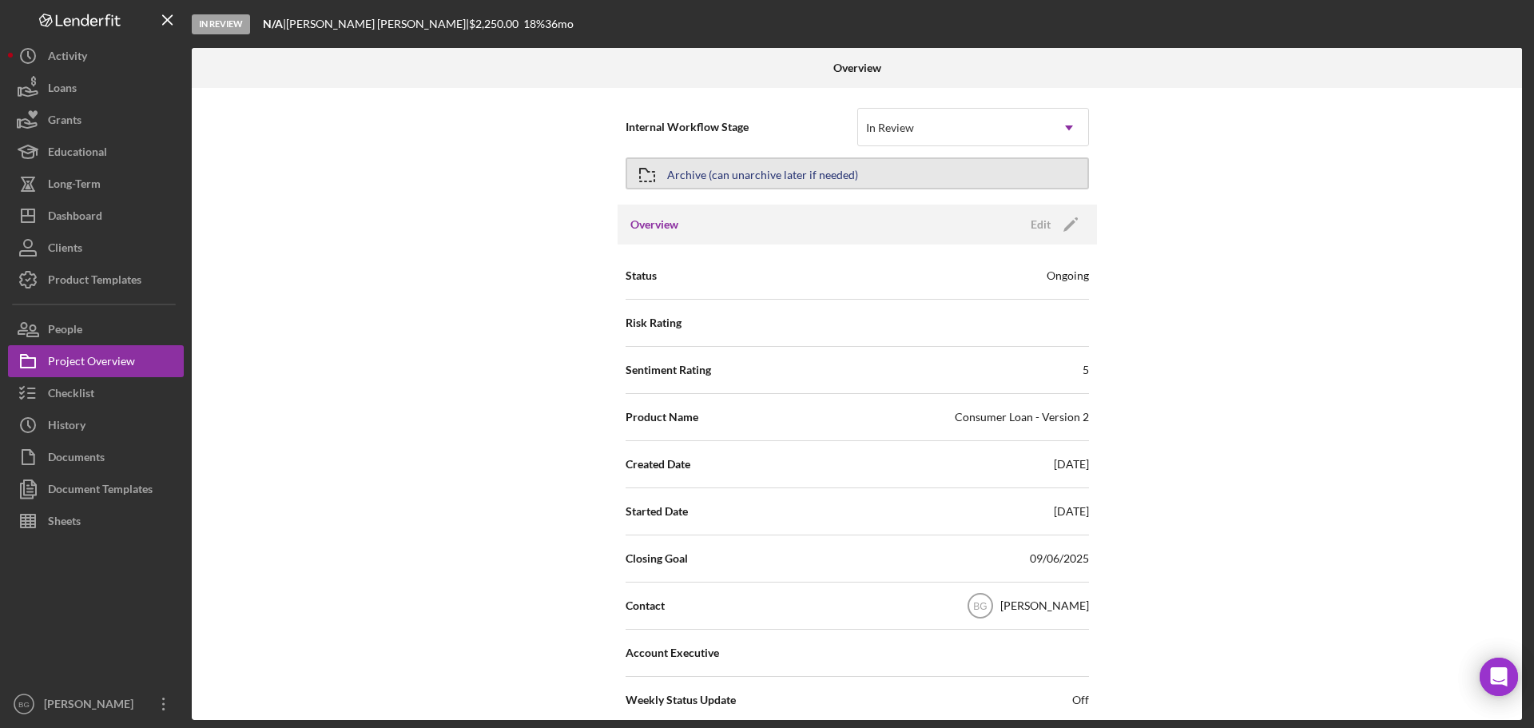
click at [672, 173] on button "Archive (can unarchive later if needed)" at bounding box center [857, 173] width 463 height 32
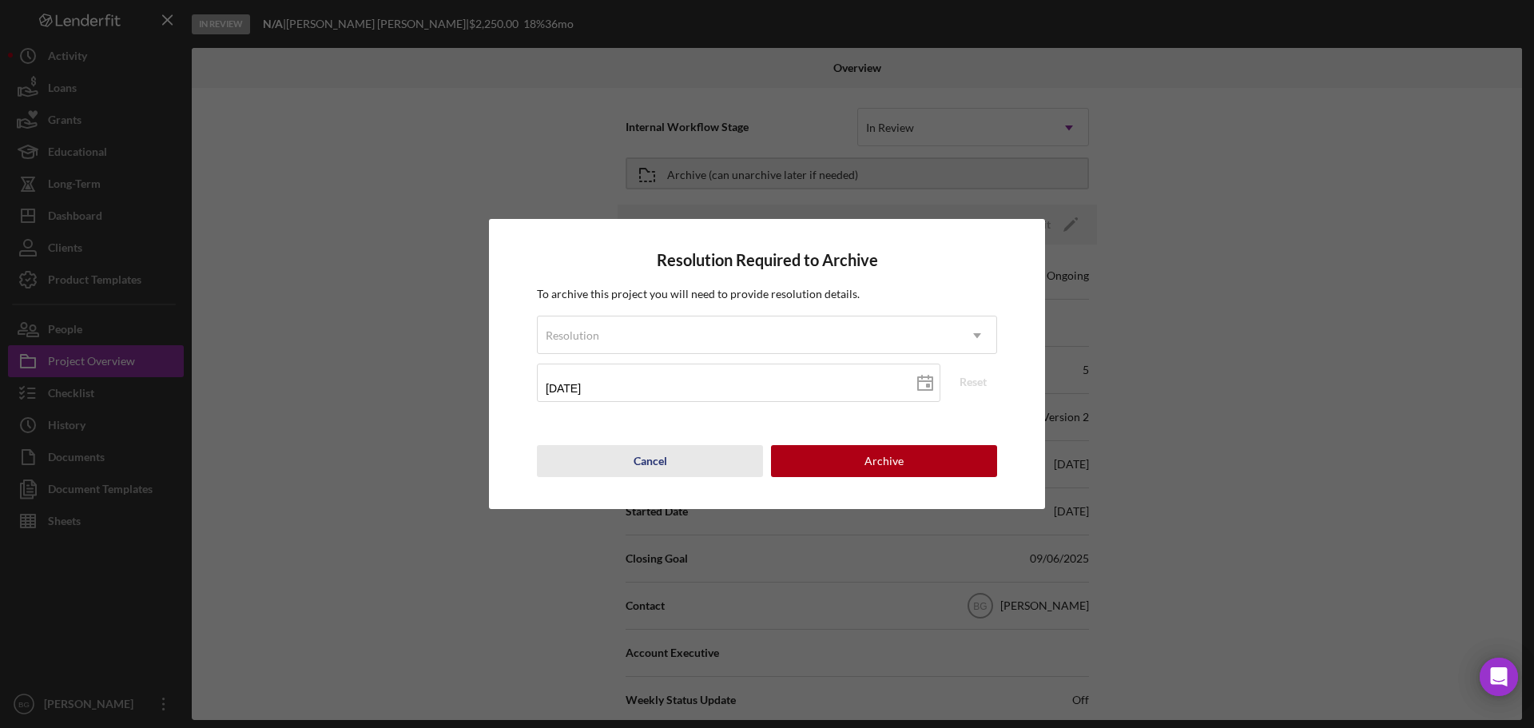
click at [650, 452] on div "Cancel" at bounding box center [651, 461] width 34 height 32
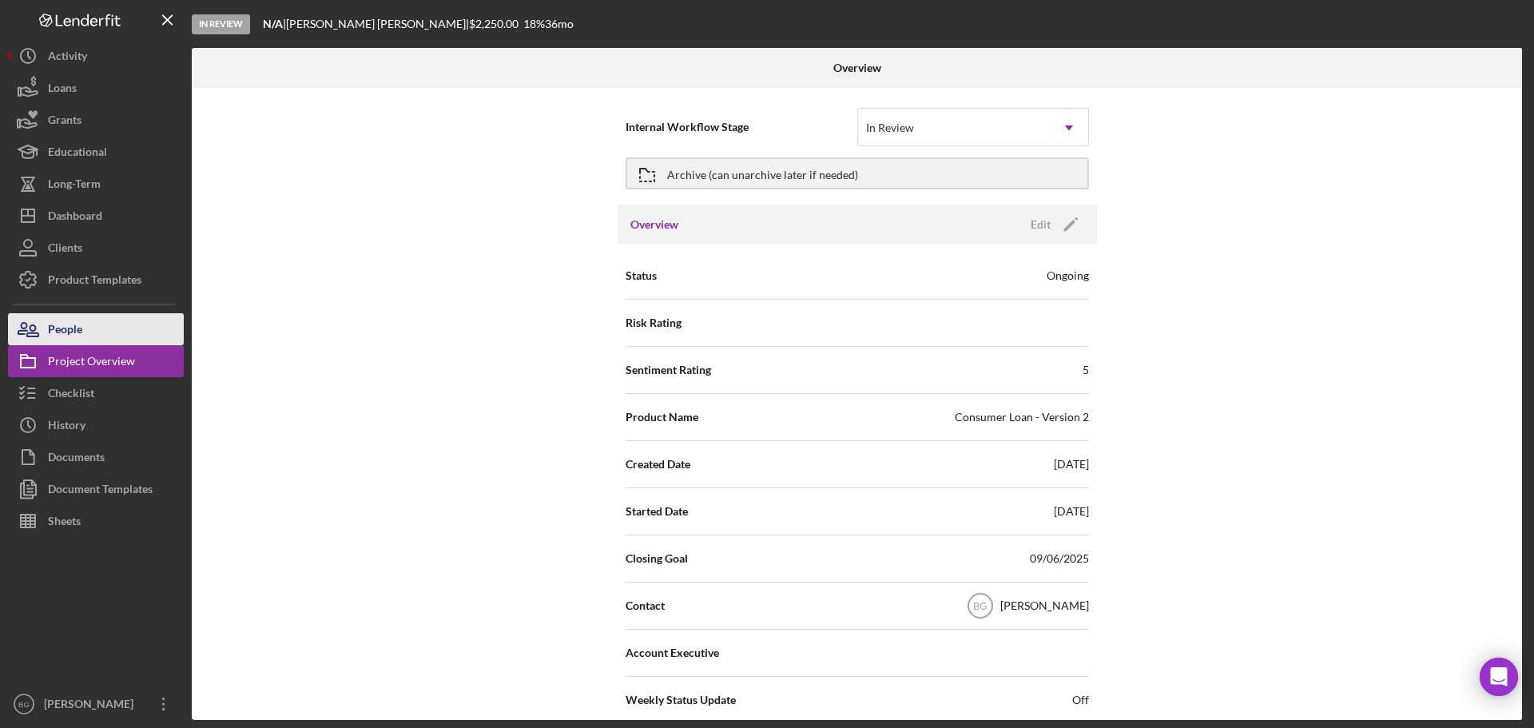
click at [30, 329] on icon "button" at bounding box center [32, 330] width 11 height 11
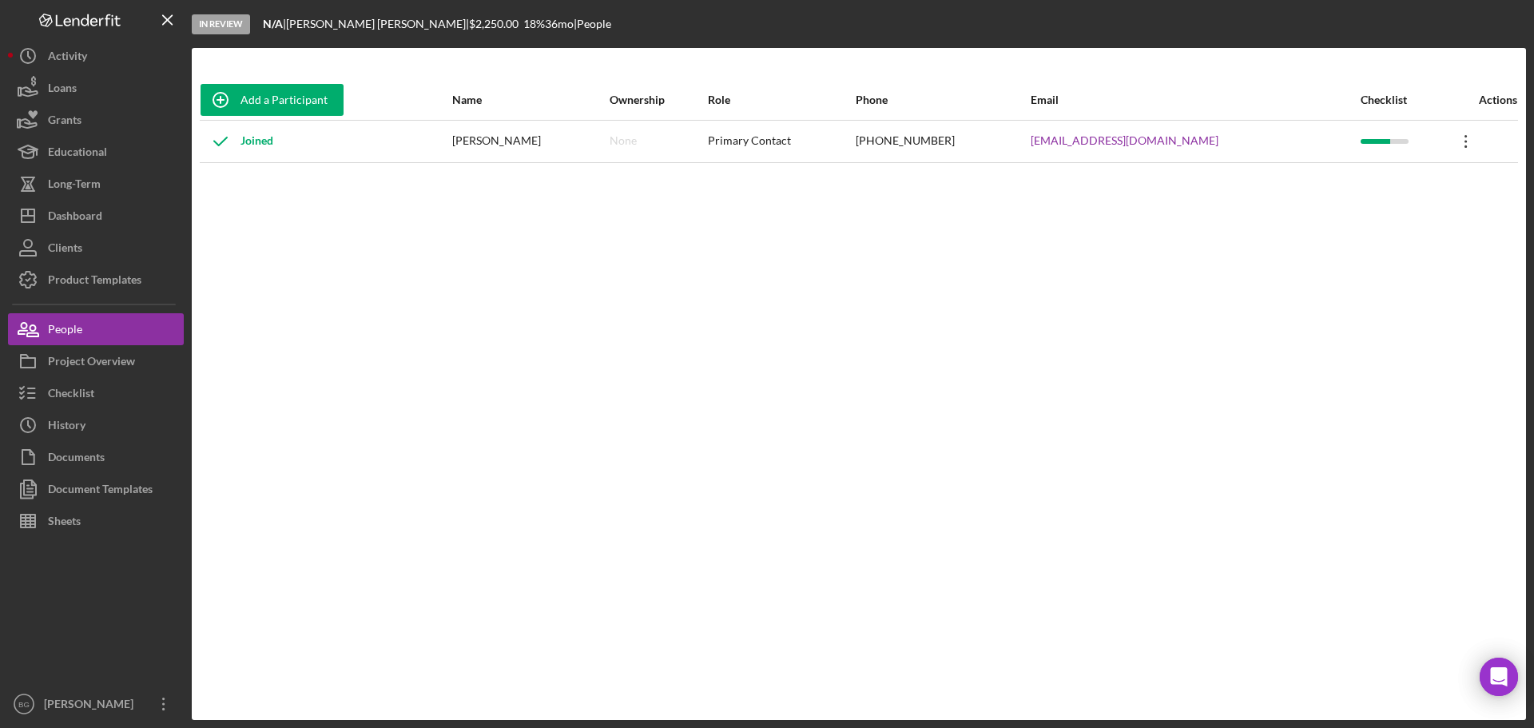
click at [1450, 144] on icon "Icon/Overflow" at bounding box center [1466, 141] width 40 height 40
click at [1452, 145] on icon "Icon/Overflow" at bounding box center [1466, 141] width 40 height 40
click at [107, 352] on div "Project Overview" at bounding box center [91, 363] width 87 height 36
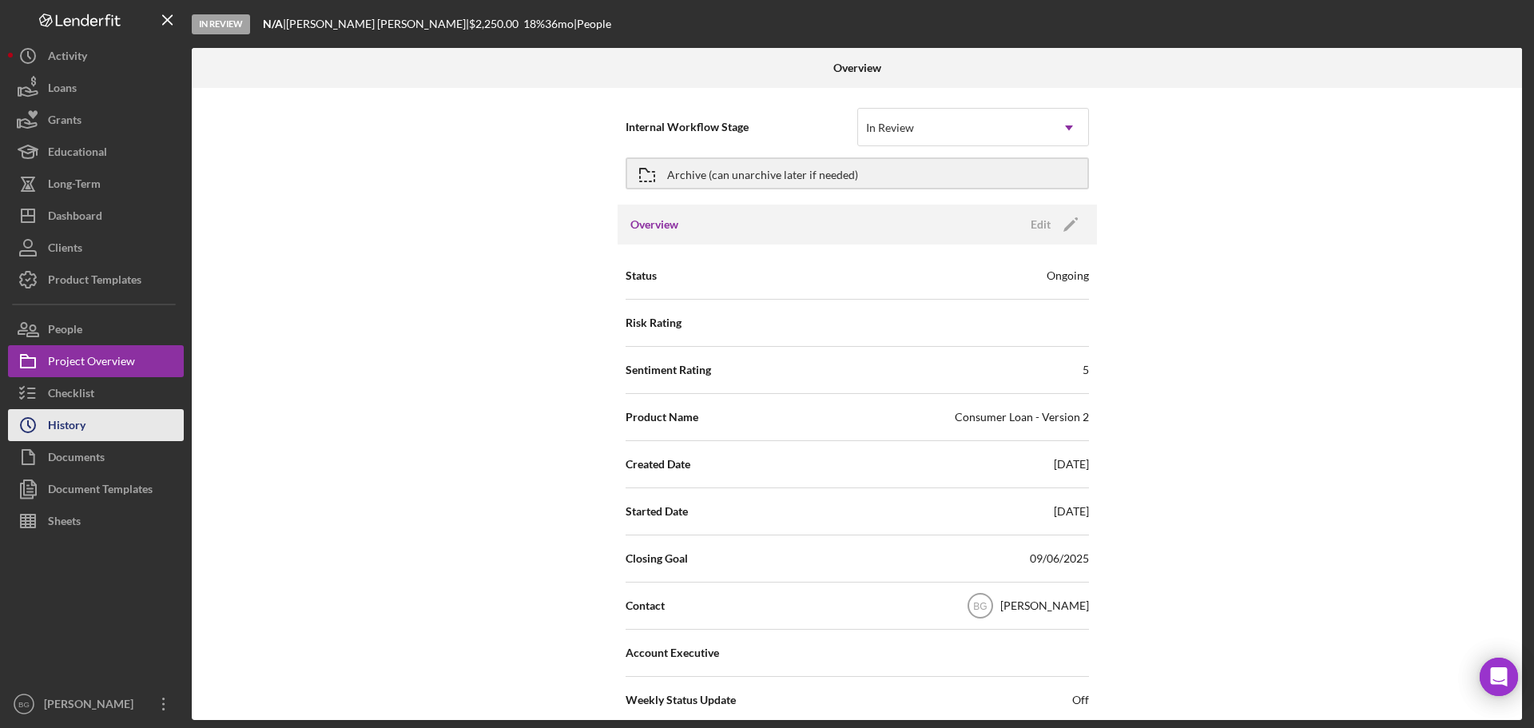
click at [88, 428] on button "Icon/History History" at bounding box center [96, 425] width 176 height 32
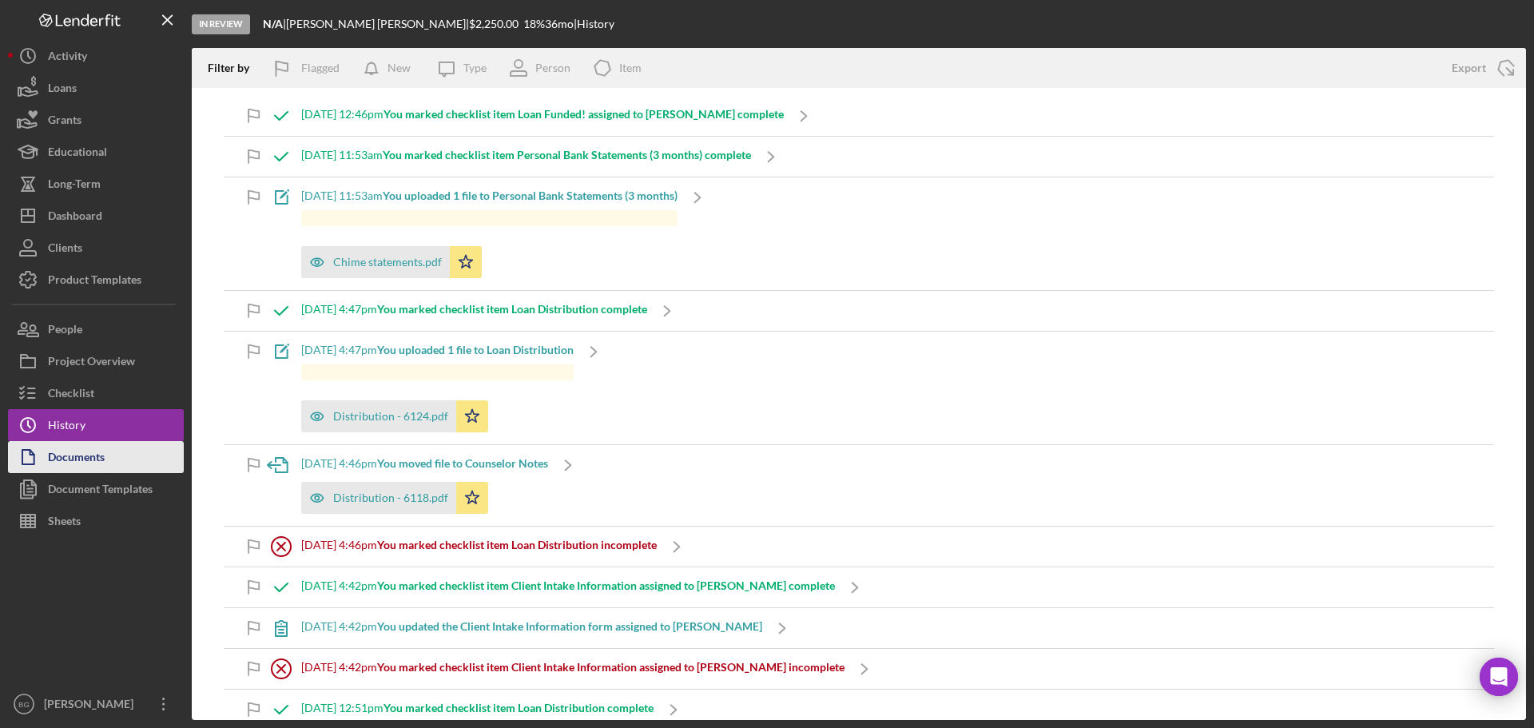
click at [87, 449] on div "Documents" at bounding box center [76, 459] width 57 height 36
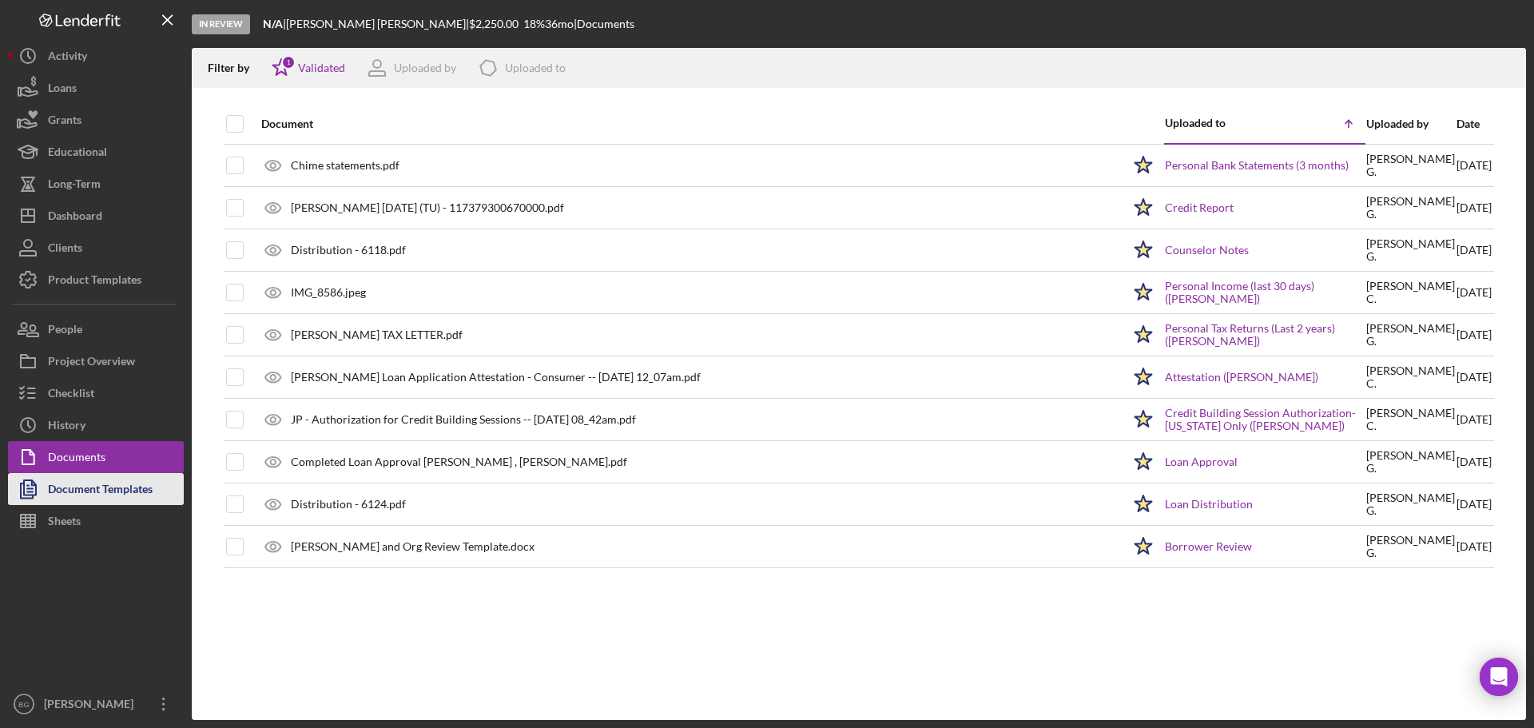
click at [87, 487] on div "Document Templates" at bounding box center [100, 491] width 105 height 36
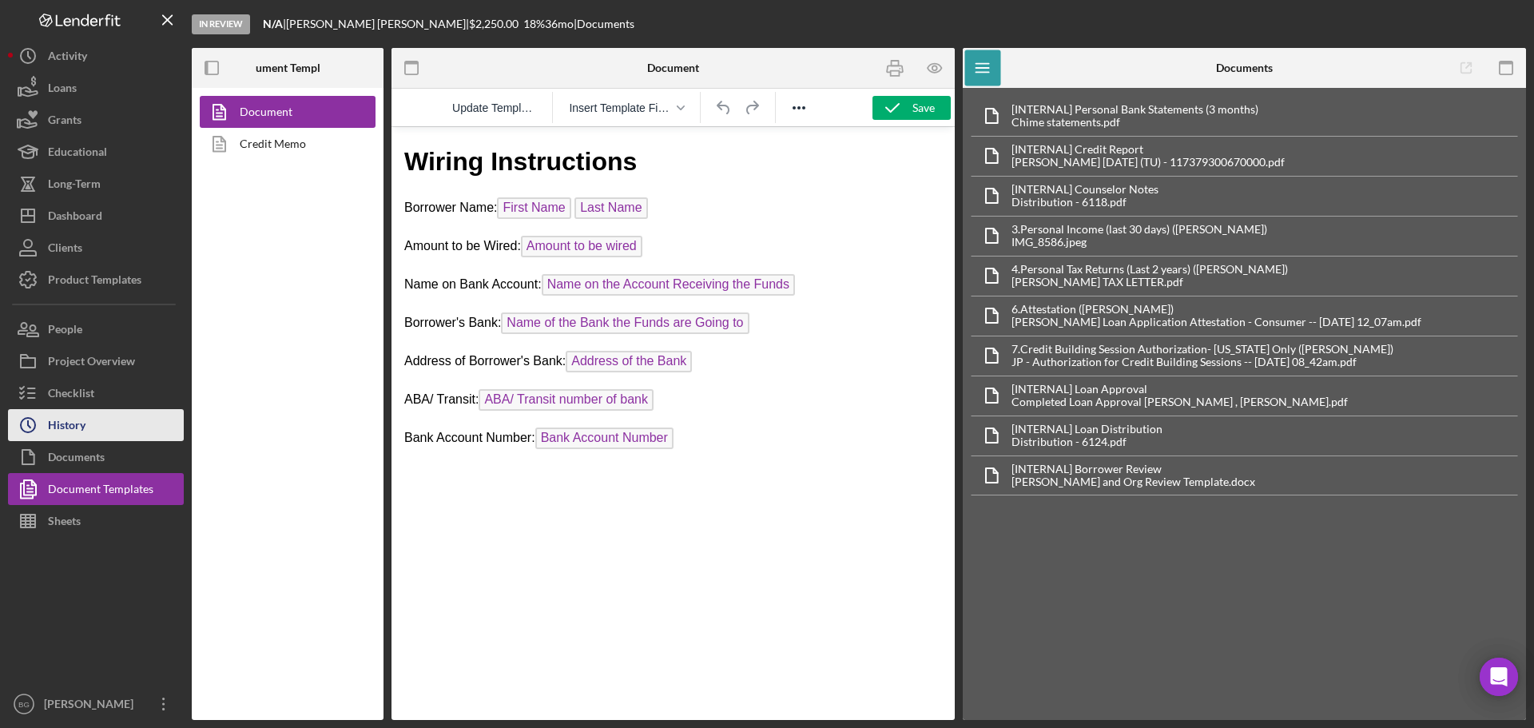
click at [66, 428] on div "History" at bounding box center [67, 427] width 38 height 36
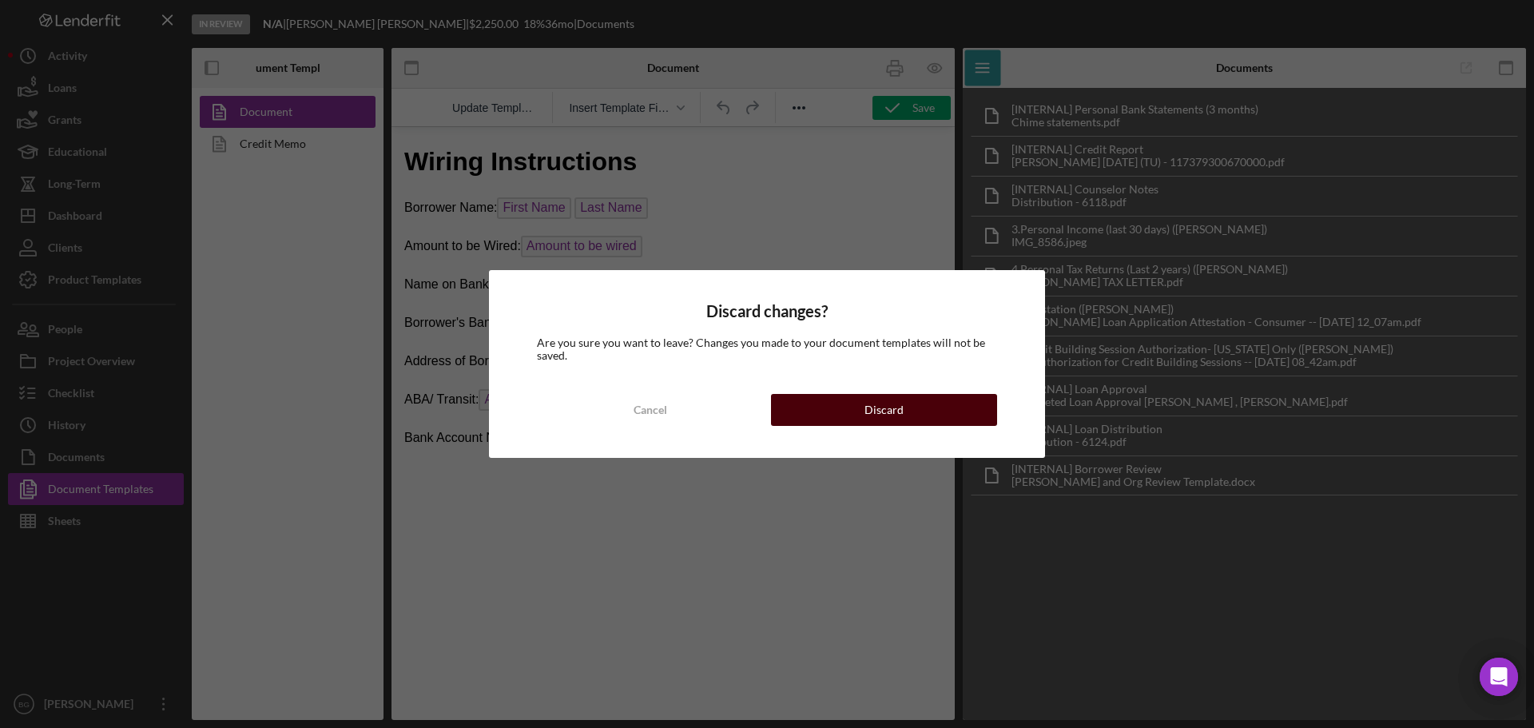
click at [821, 414] on button "Discard" at bounding box center [884, 410] width 226 height 32
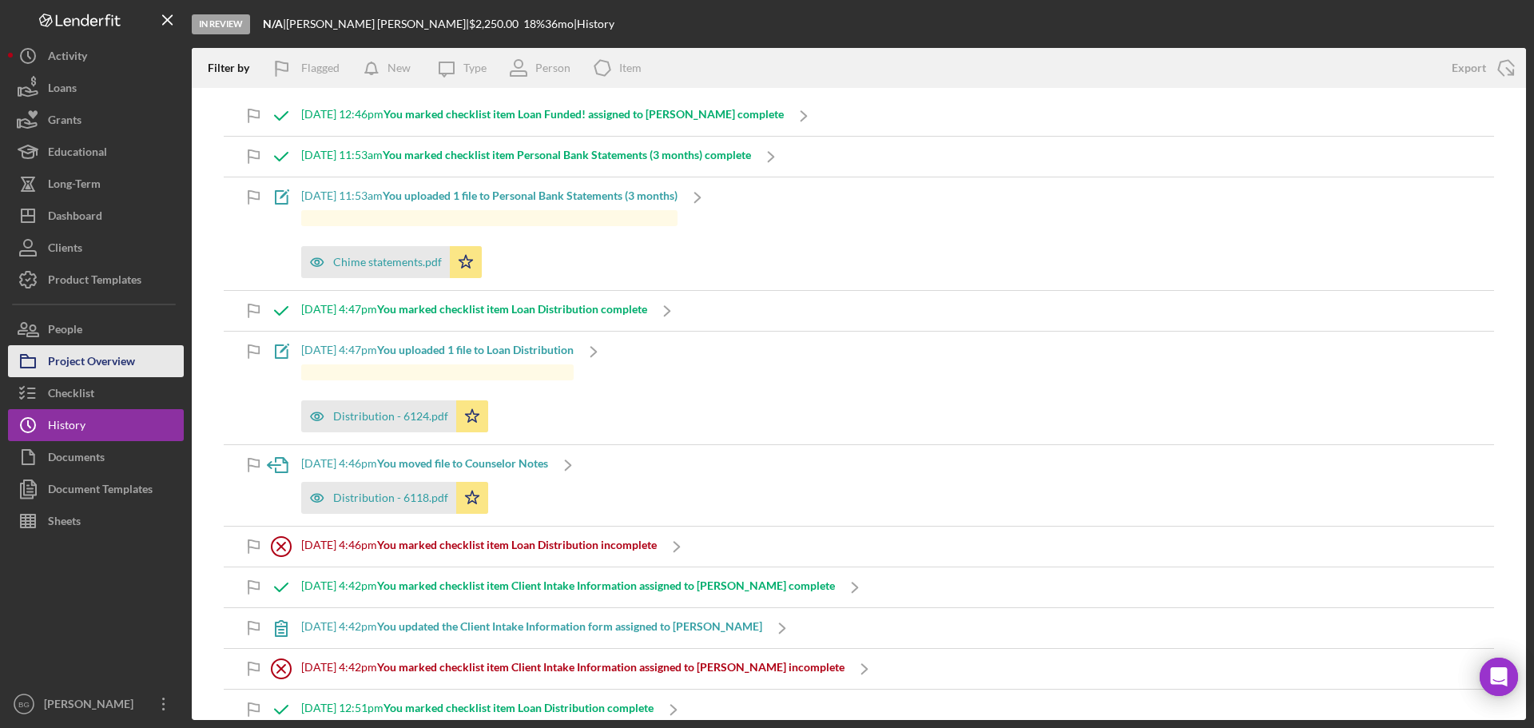
click at [82, 364] on div "Project Overview" at bounding box center [91, 363] width 87 height 36
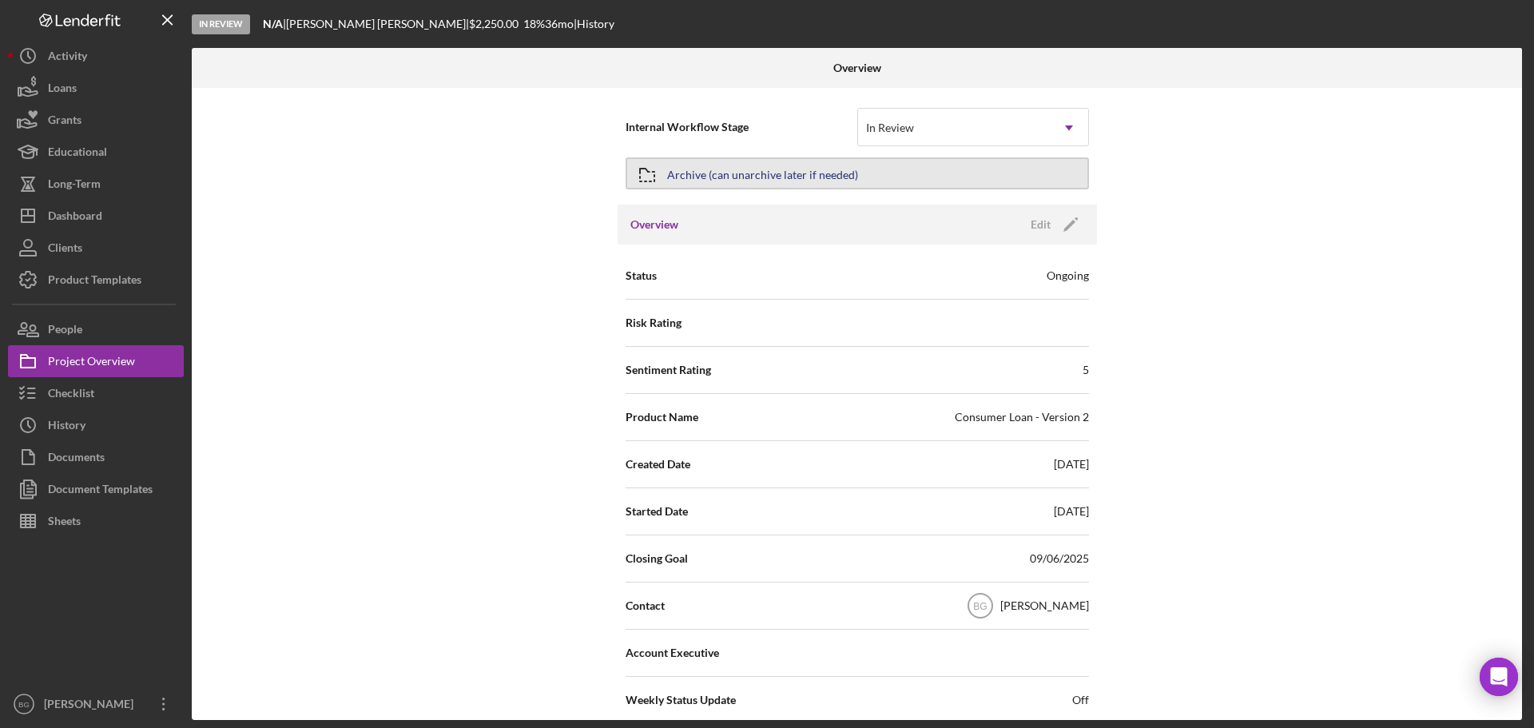
click at [780, 181] on div "Archive (can unarchive later if needed)" at bounding box center [762, 173] width 191 height 29
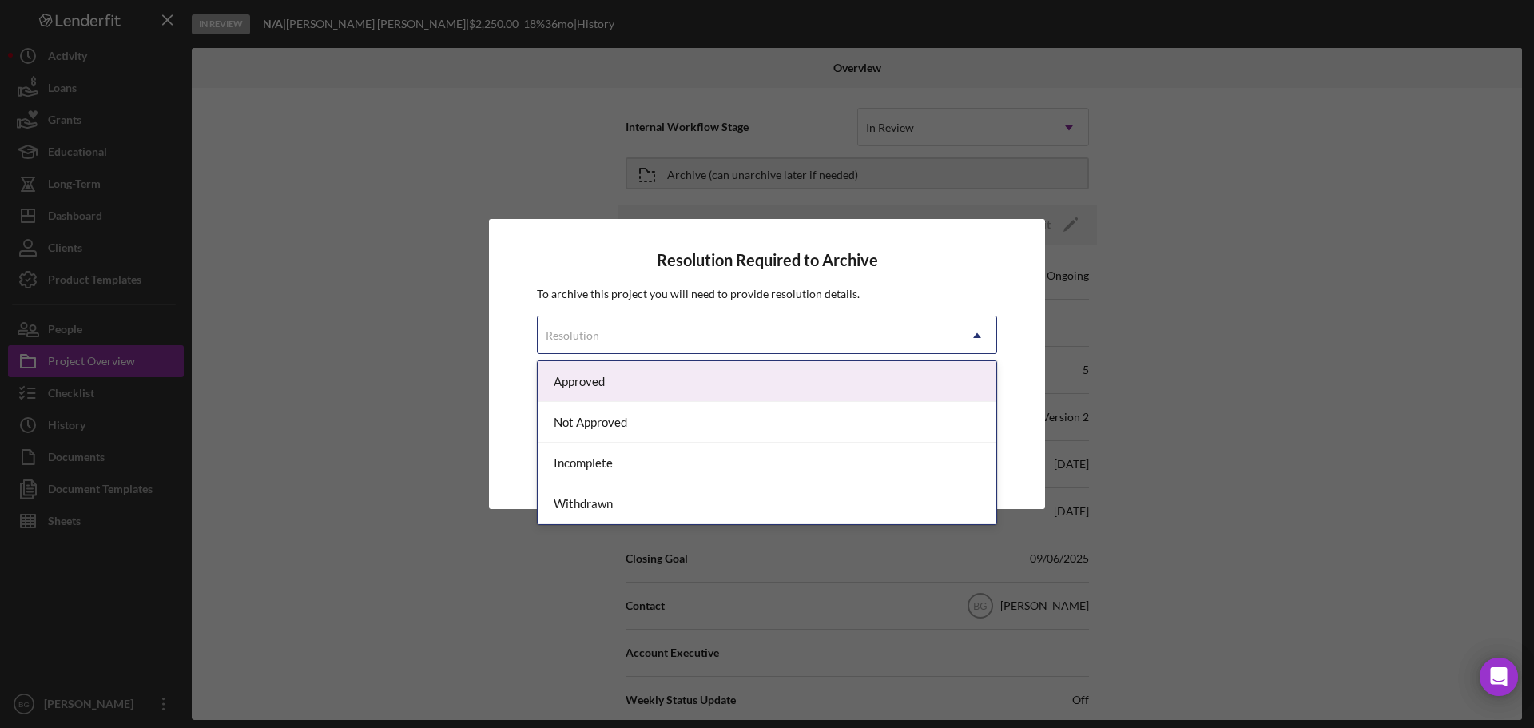
click at [774, 336] on div "Resolution" at bounding box center [748, 335] width 420 height 37
click at [616, 384] on div "Approved" at bounding box center [767, 381] width 459 height 41
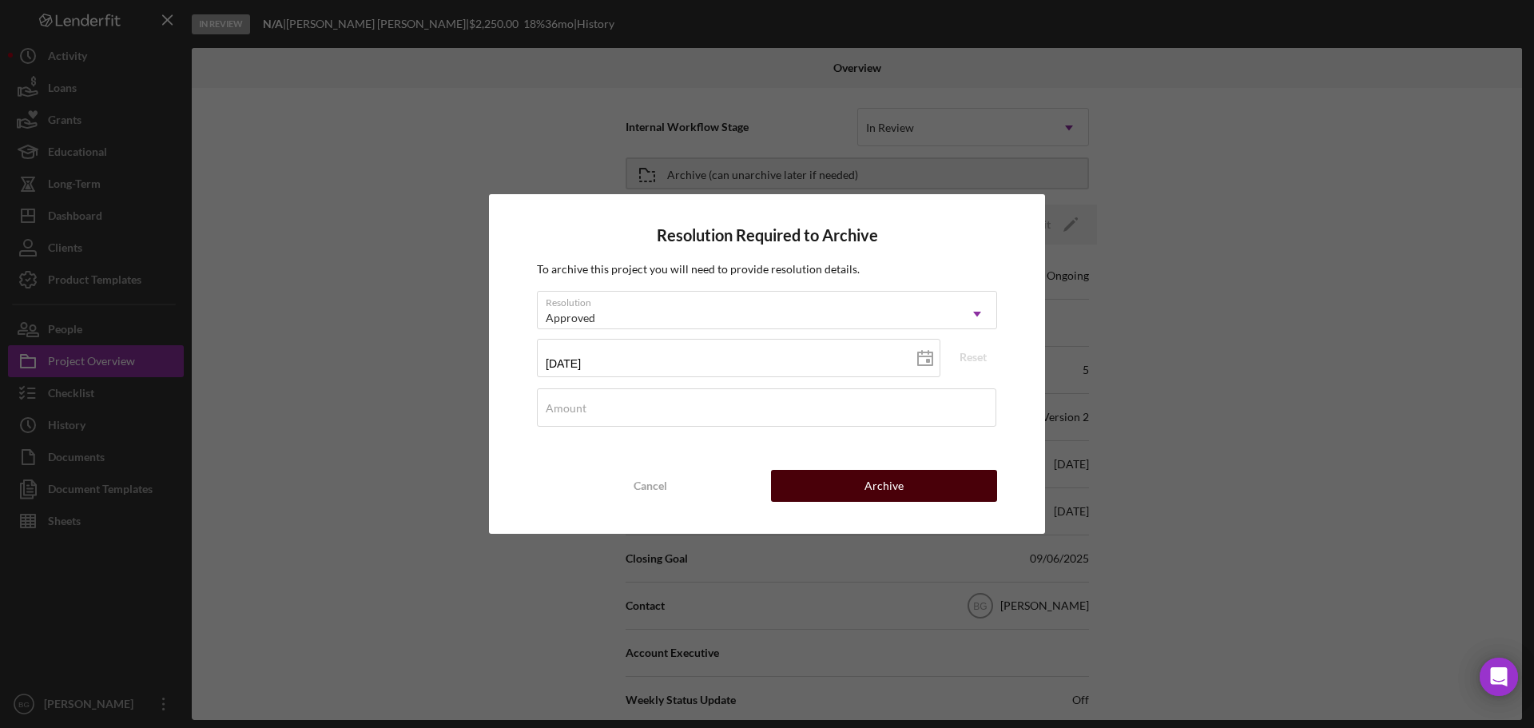
click at [804, 491] on button "Archive" at bounding box center [884, 486] width 226 height 32
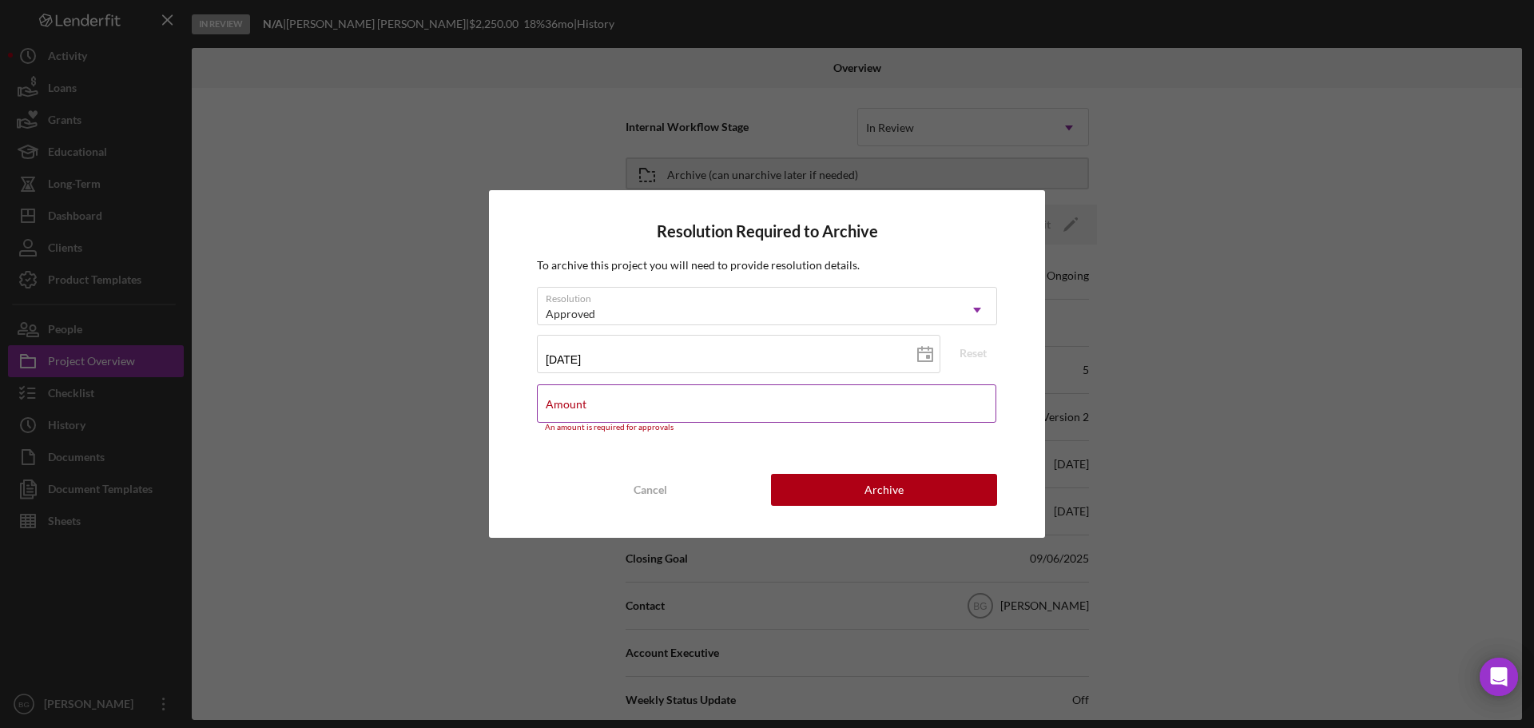
click at [599, 399] on div "Amount An amount is required for approvals" at bounding box center [767, 408] width 460 height 48
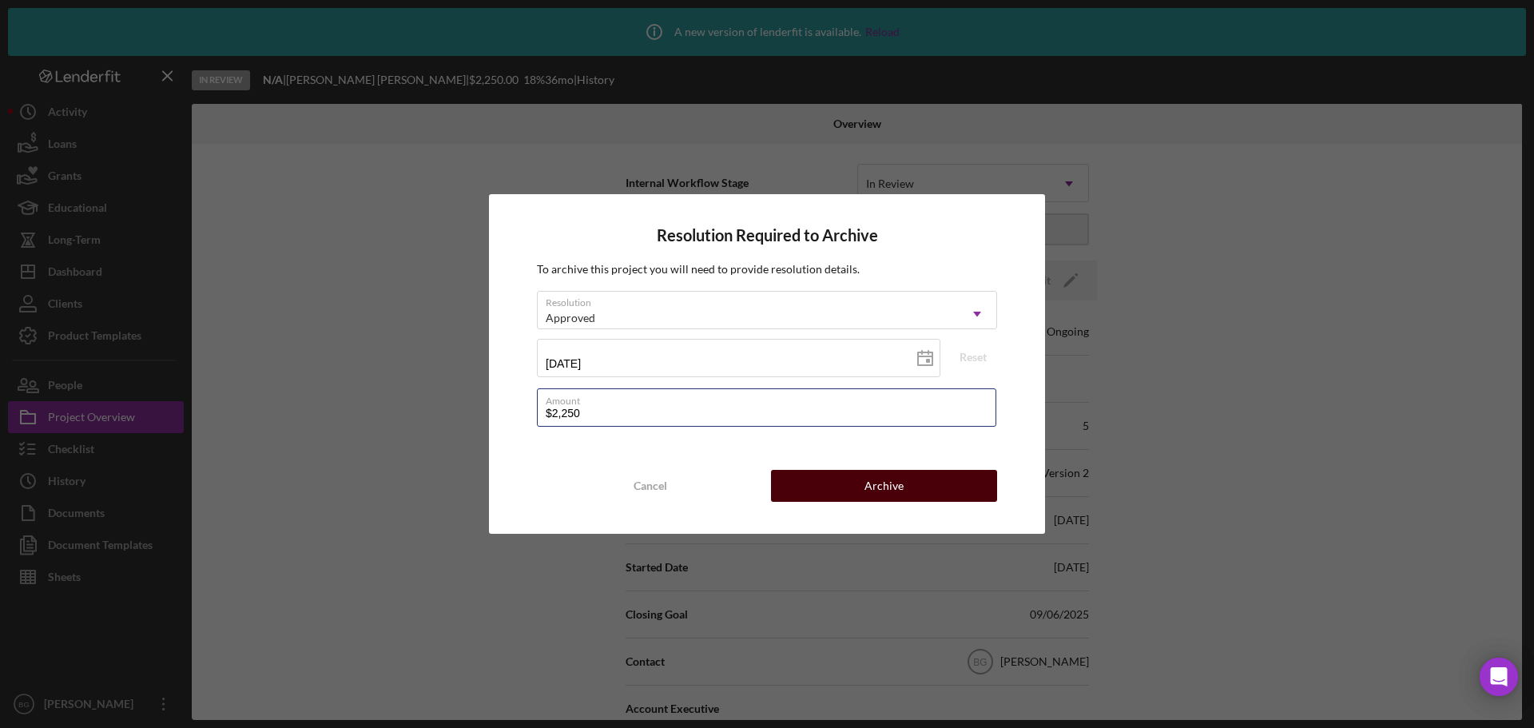
type input "$2,250"
click at [856, 487] on button "Archive" at bounding box center [884, 486] width 226 height 32
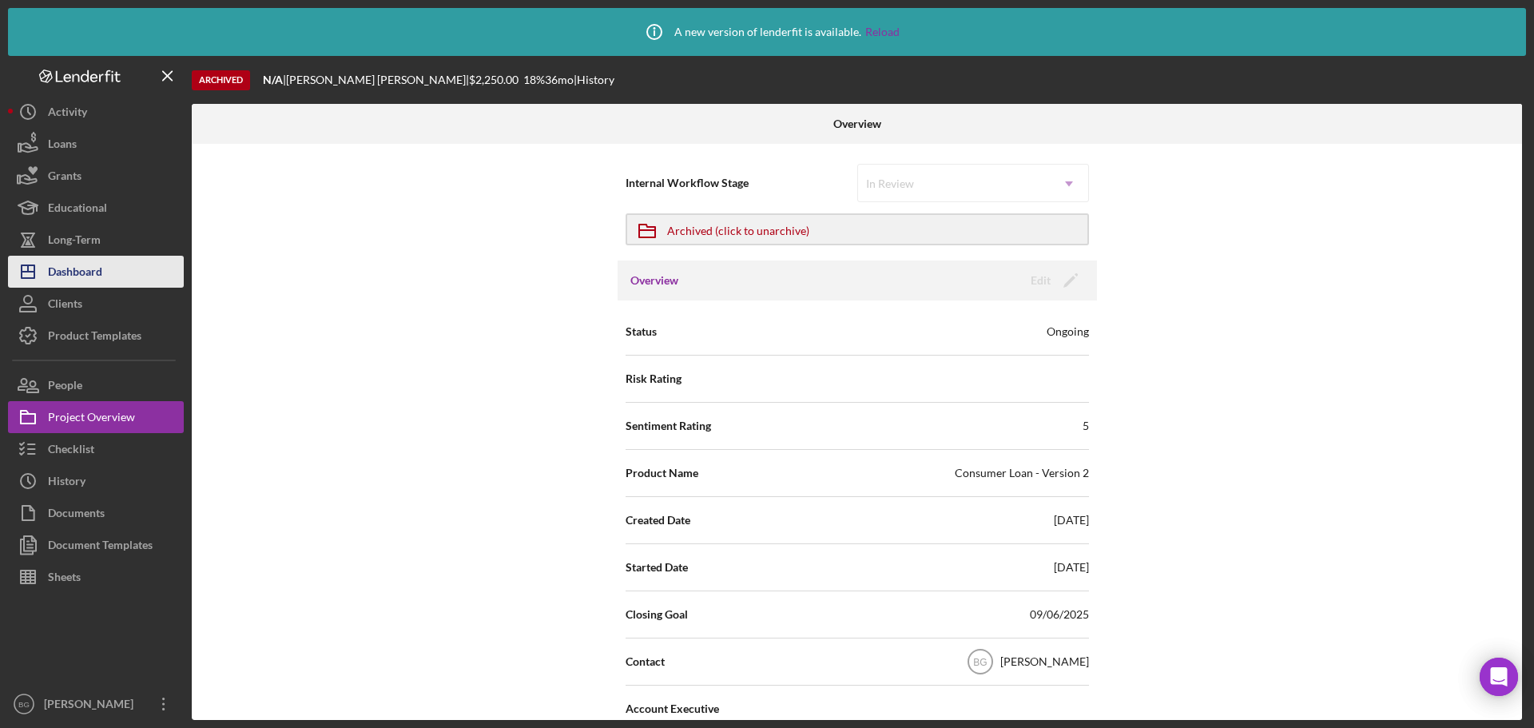
click at [68, 270] on div "Dashboard" at bounding box center [75, 274] width 54 height 36
